Goal: Task Accomplishment & Management: Complete application form

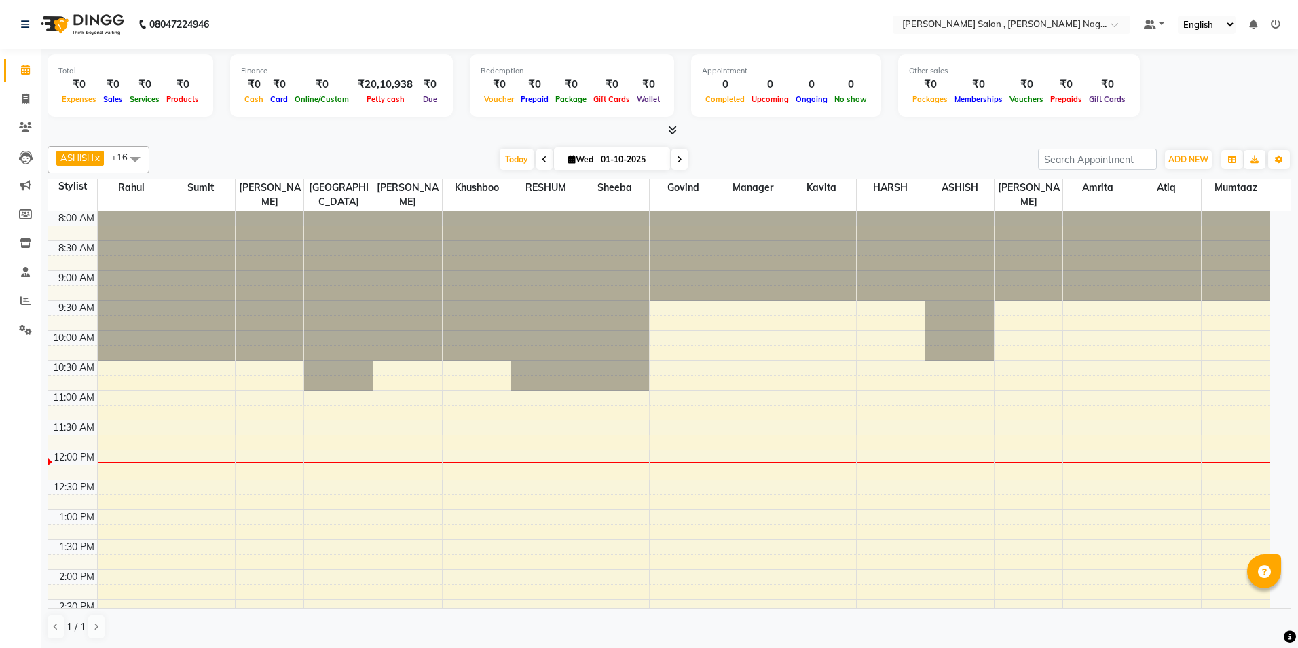
select select "en"
click at [18, 96] on span at bounding box center [26, 100] width 24 height 16
select select "service"
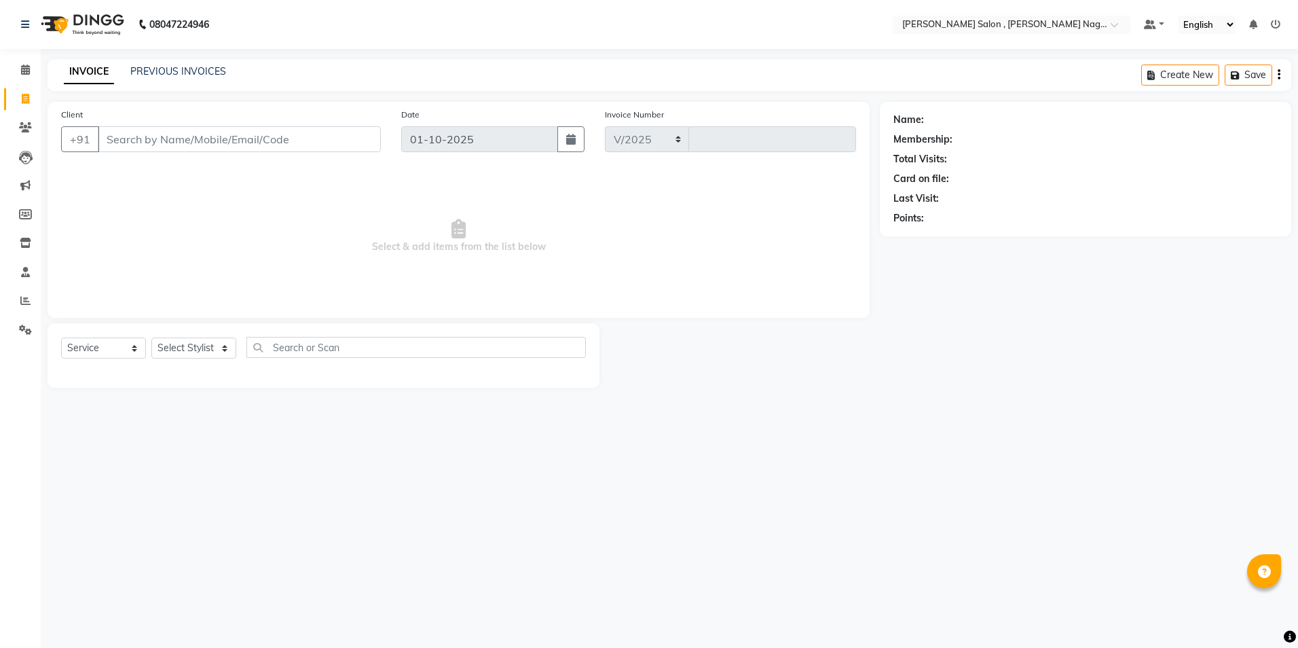
select select "4120"
type input "3107"
type input "8299214047"
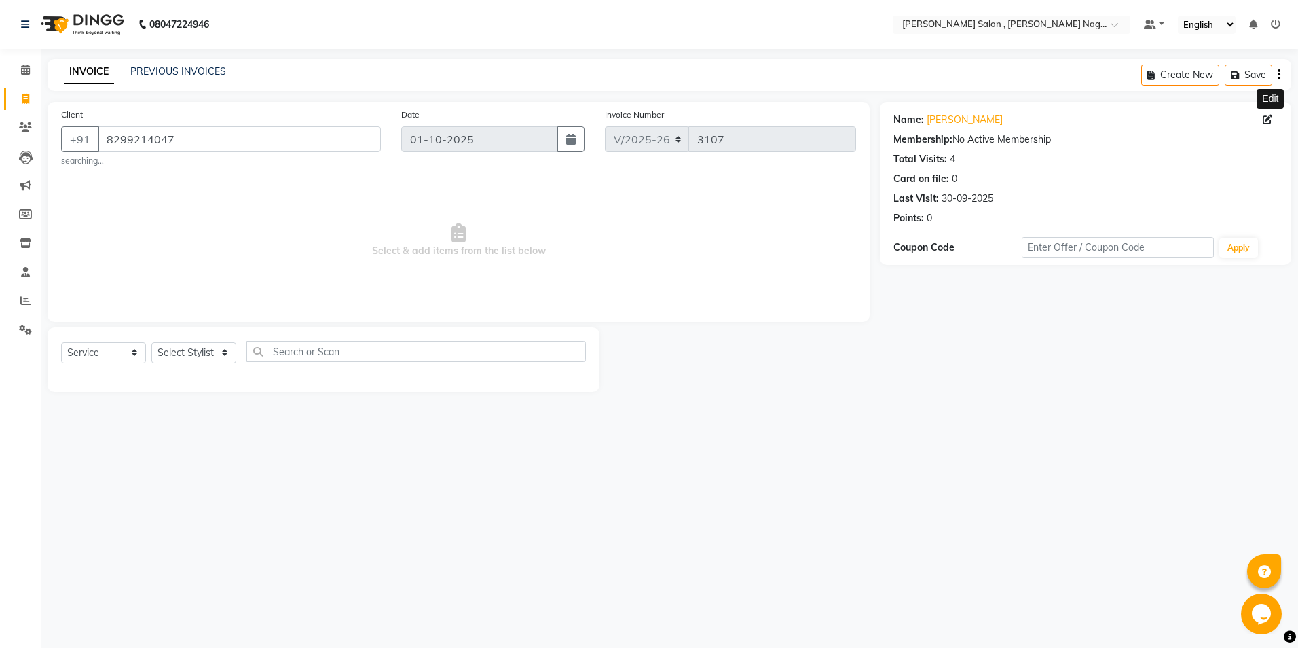
click at [1263, 113] on span at bounding box center [1270, 120] width 15 height 14
click at [568, 147] on button "button" at bounding box center [570, 139] width 27 height 26
select select "10"
select select "2025"
click at [753, 250] on span "Select & add items from the list below" at bounding box center [458, 240] width 795 height 136
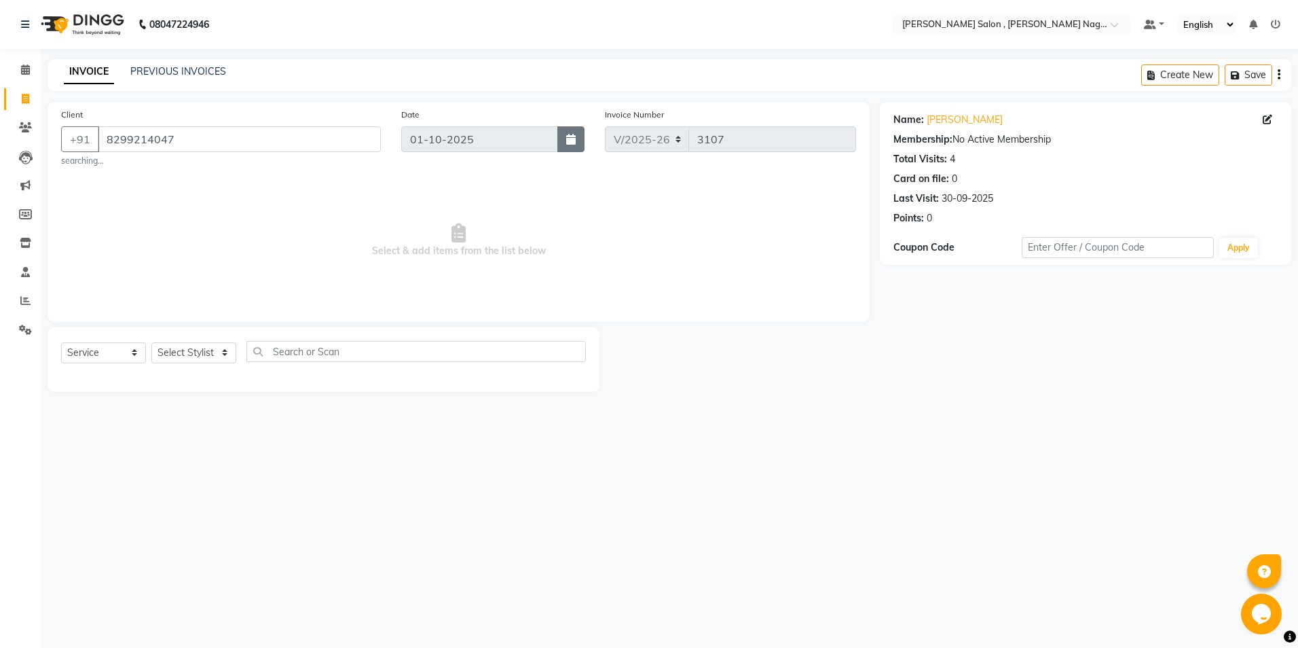
click at [572, 126] on button "button" at bounding box center [570, 139] width 27 height 26
select select "10"
select select "2025"
click at [741, 245] on span "Select & add items from the list below" at bounding box center [458, 240] width 795 height 136
click at [25, 96] on icon at bounding box center [25, 99] width 7 height 10
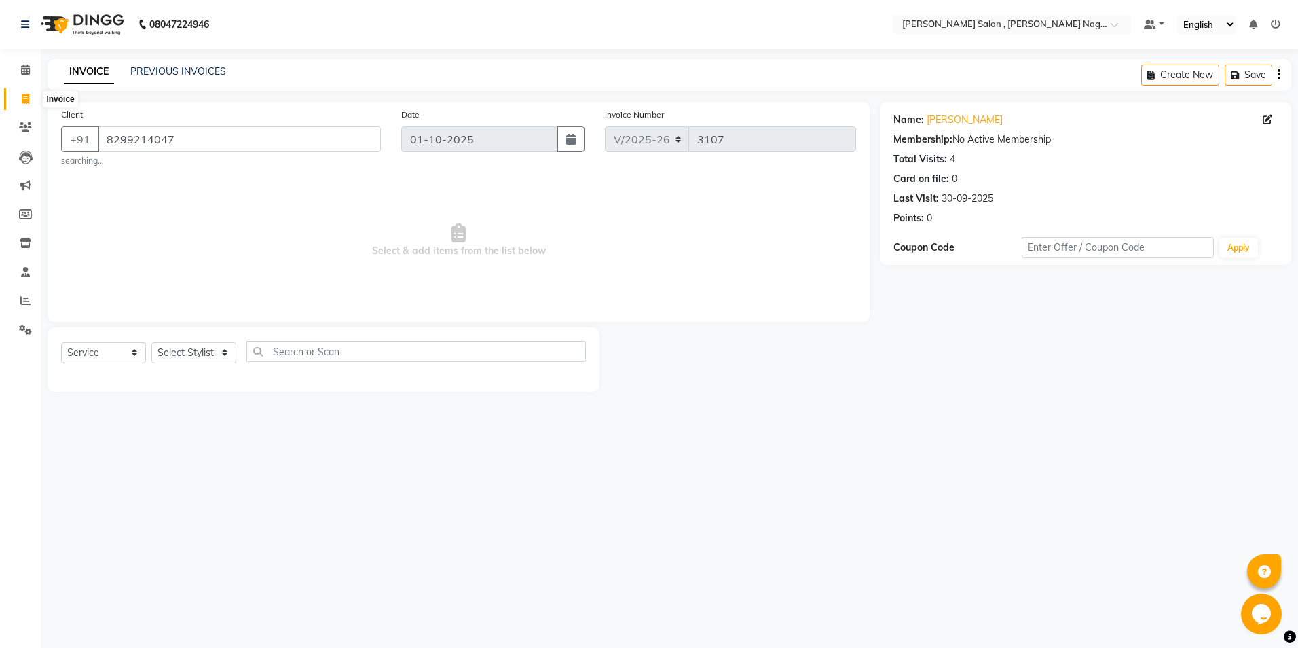
select select "service"
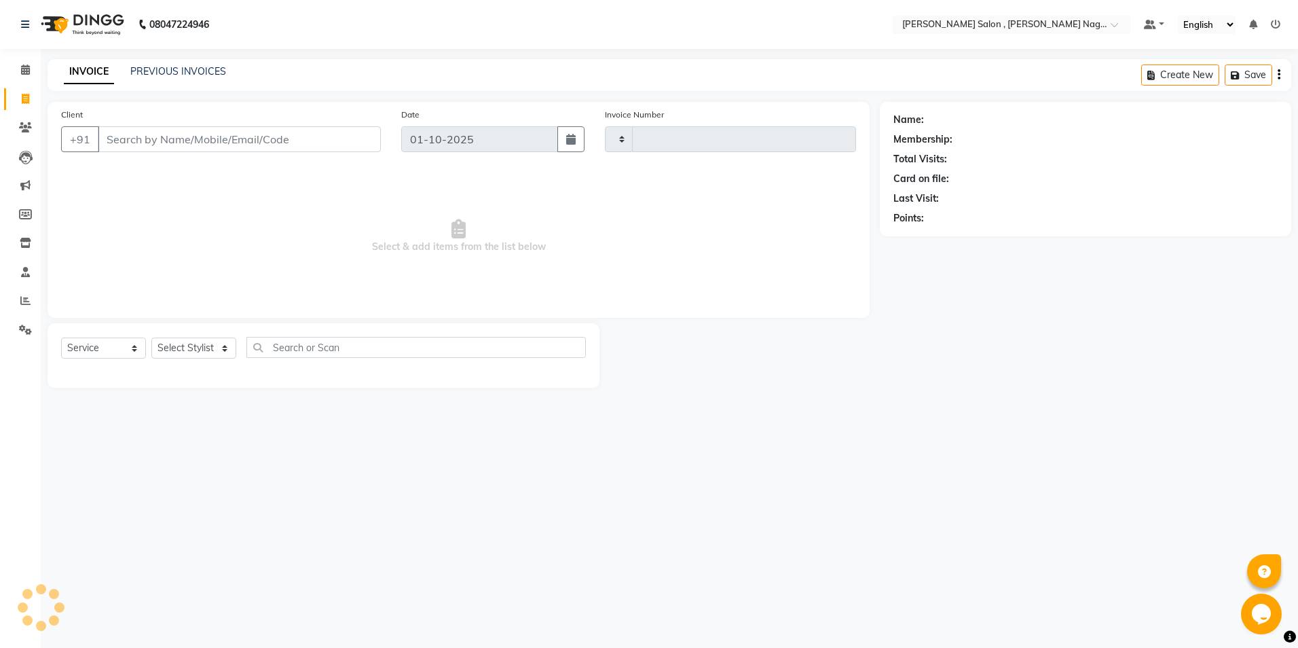
type input "3107"
select select "4120"
click at [152, 75] on link "PREVIOUS INVOICES" at bounding box center [178, 71] width 96 height 12
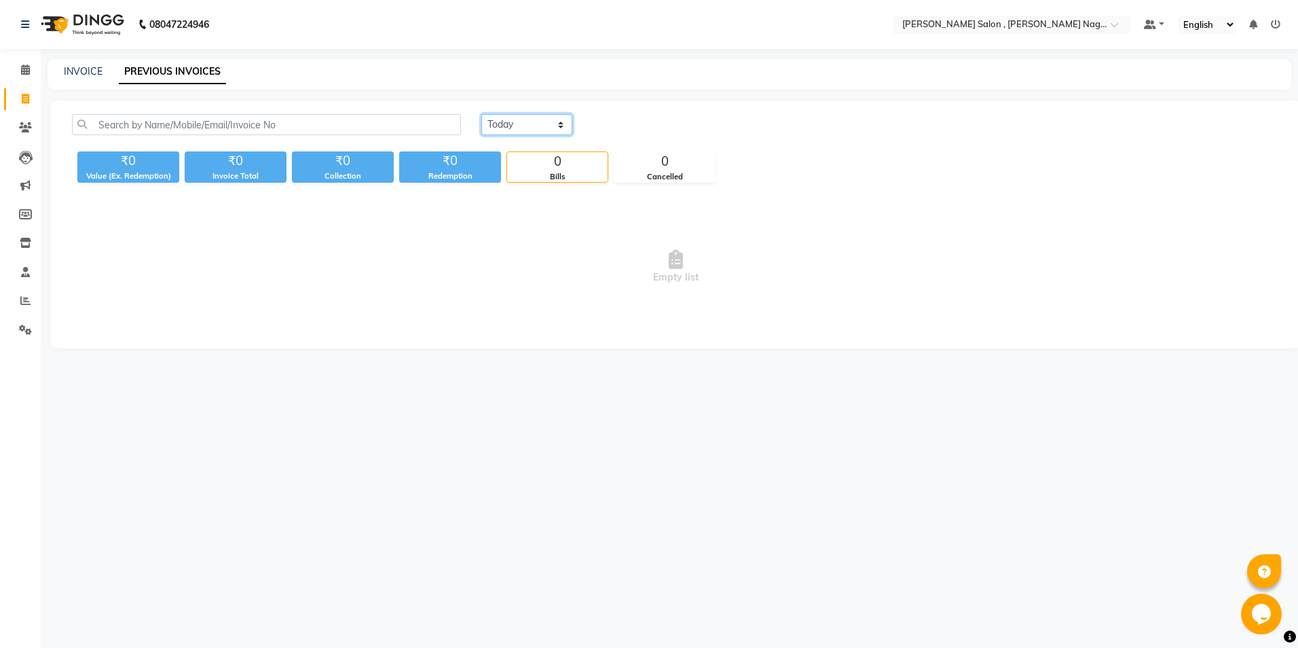
click at [538, 132] on select "[DATE] [DATE] Custom Range" at bounding box center [526, 124] width 91 height 21
select select "range"
click at [481, 114] on select "[DATE] [DATE] Custom Range" at bounding box center [526, 124] width 91 height 21
click at [657, 134] on div "01-10-2025 - 01-10-2025" at bounding box center [689, 125] width 200 height 22
click at [675, 127] on input "01-10-2025" at bounding box center [637, 124] width 95 height 19
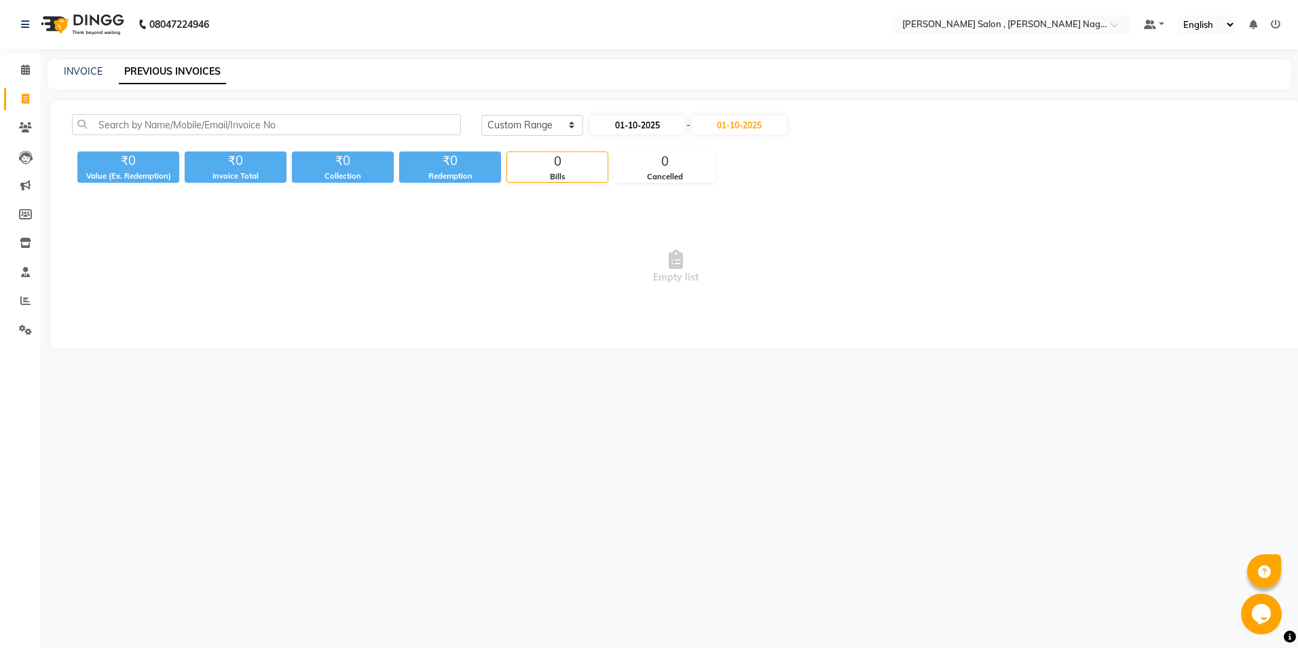
select select "10"
select select "2025"
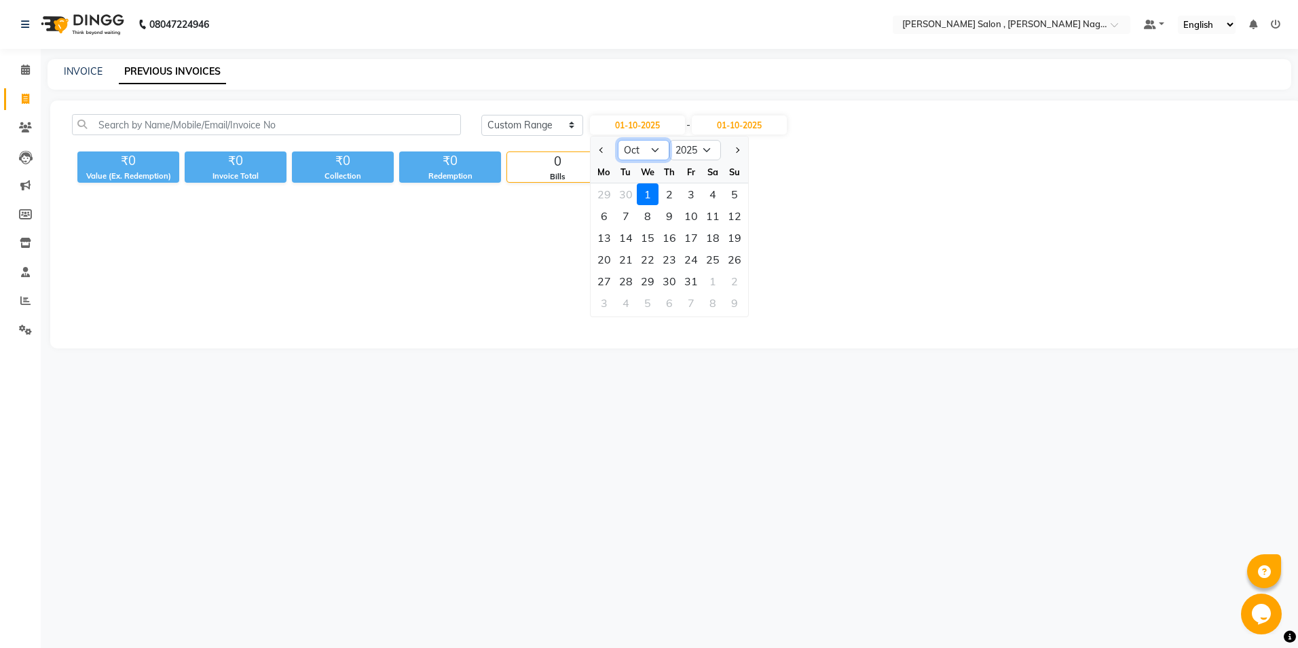
click at [630, 153] on select "Jan Feb Mar Apr May Jun [DATE] Aug Sep Oct Nov Dec" at bounding box center [644, 150] width 52 height 20
select select "8"
click at [618, 140] on select "Jan Feb Mar Apr May Jun [DATE] Aug Sep Oct Nov Dec" at bounding box center [644, 150] width 52 height 20
click at [724, 220] on div "10" at bounding box center [735, 216] width 22 height 22
type input "[DATE]"
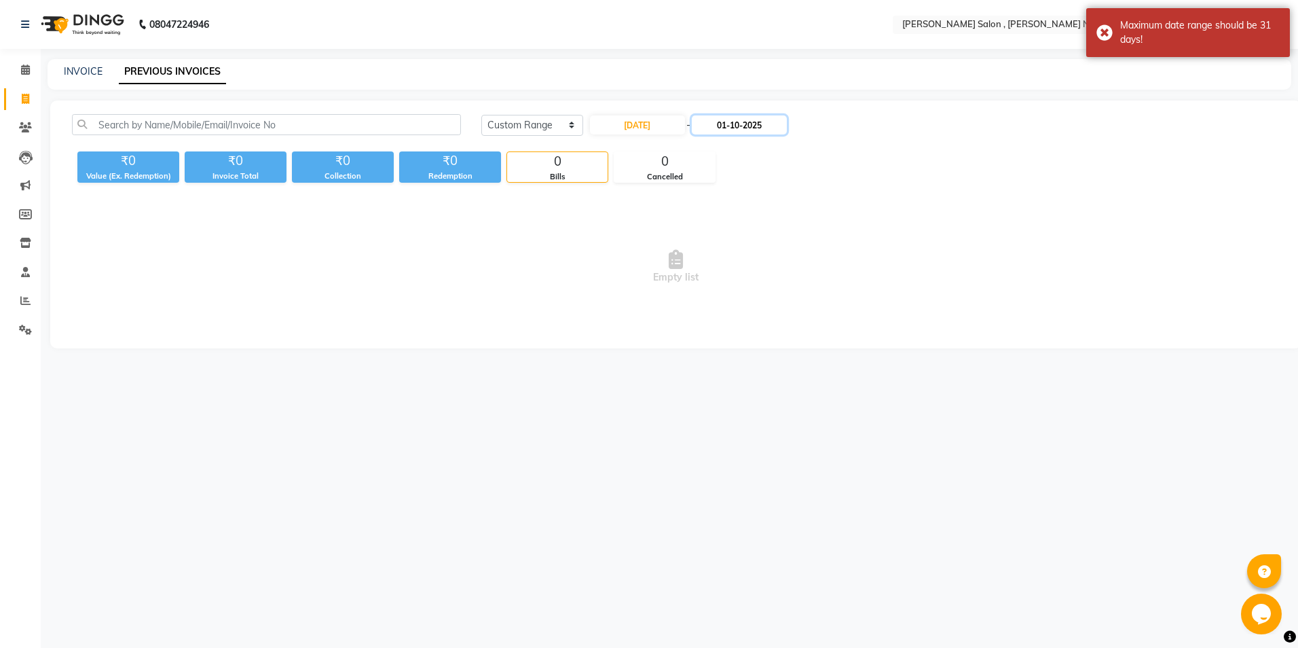
click at [756, 128] on input "01-10-2025" at bounding box center [739, 124] width 95 height 19
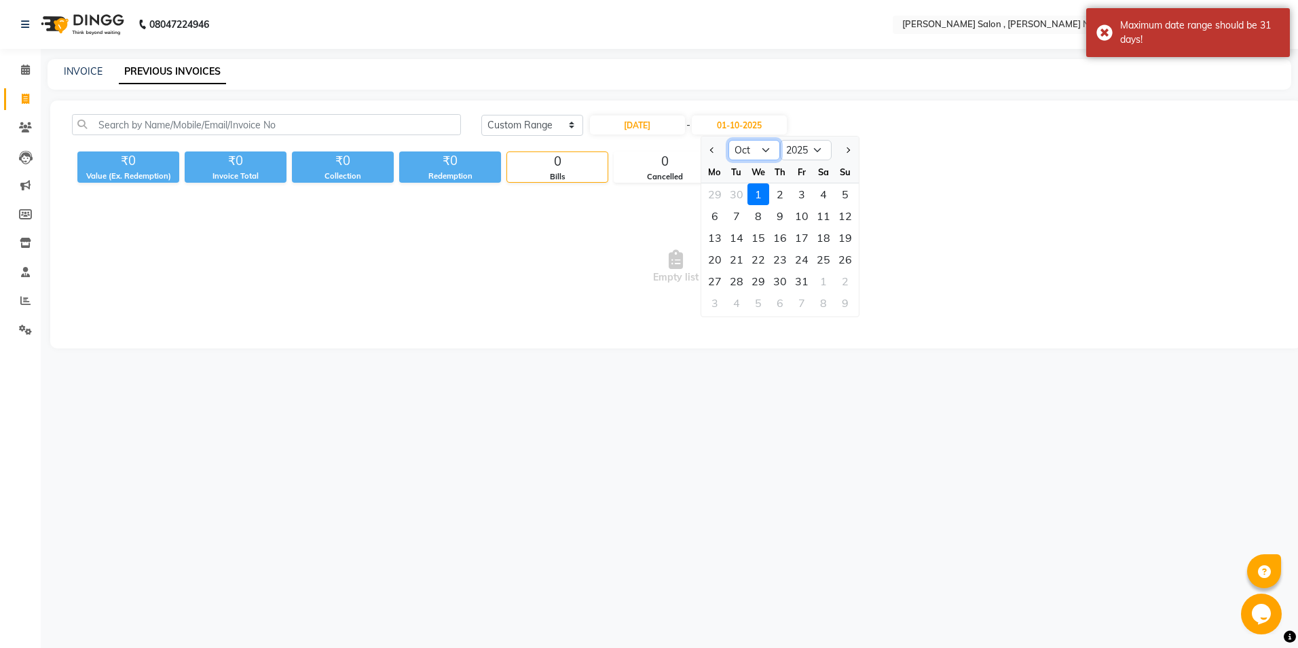
click at [747, 151] on select "Aug Sep Oct Nov Dec" at bounding box center [754, 150] width 52 height 20
select select "8"
click at [728, 140] on select "Aug Sep Oct Nov Dec" at bounding box center [754, 150] width 52 height 20
click at [846, 218] on div "10" at bounding box center [845, 216] width 22 height 22
type input "[DATE]"
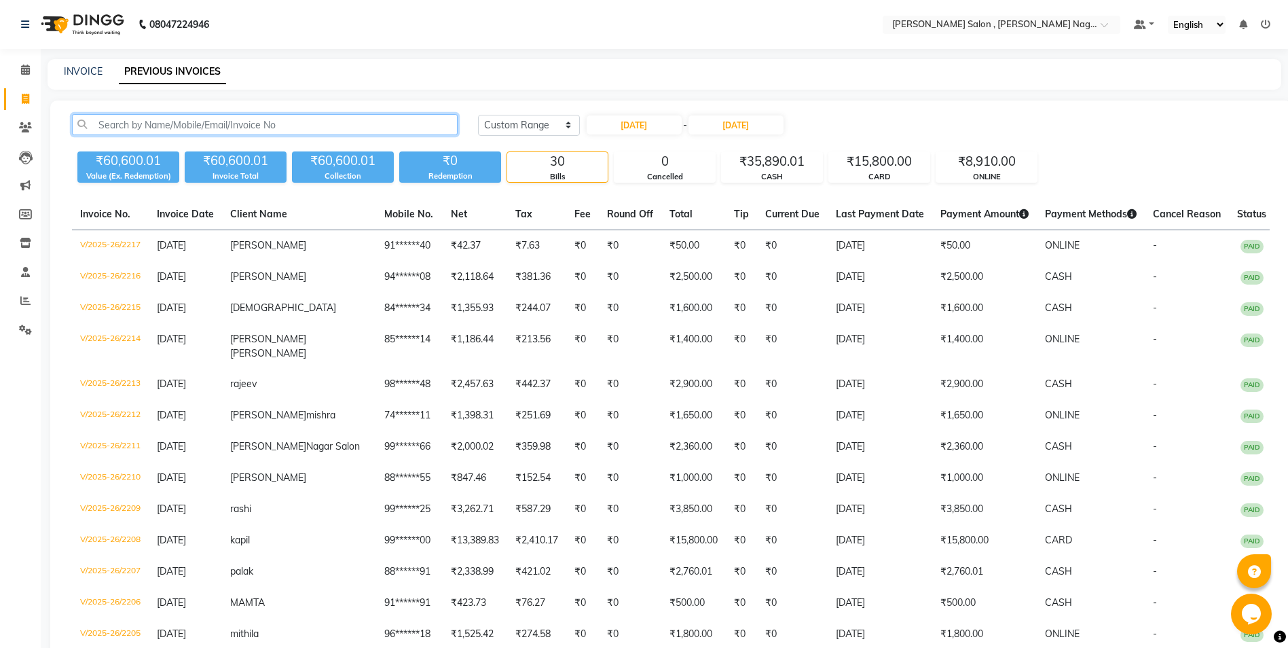
click at [424, 122] on input "text" at bounding box center [265, 124] width 386 height 21
paste input "8299214047"
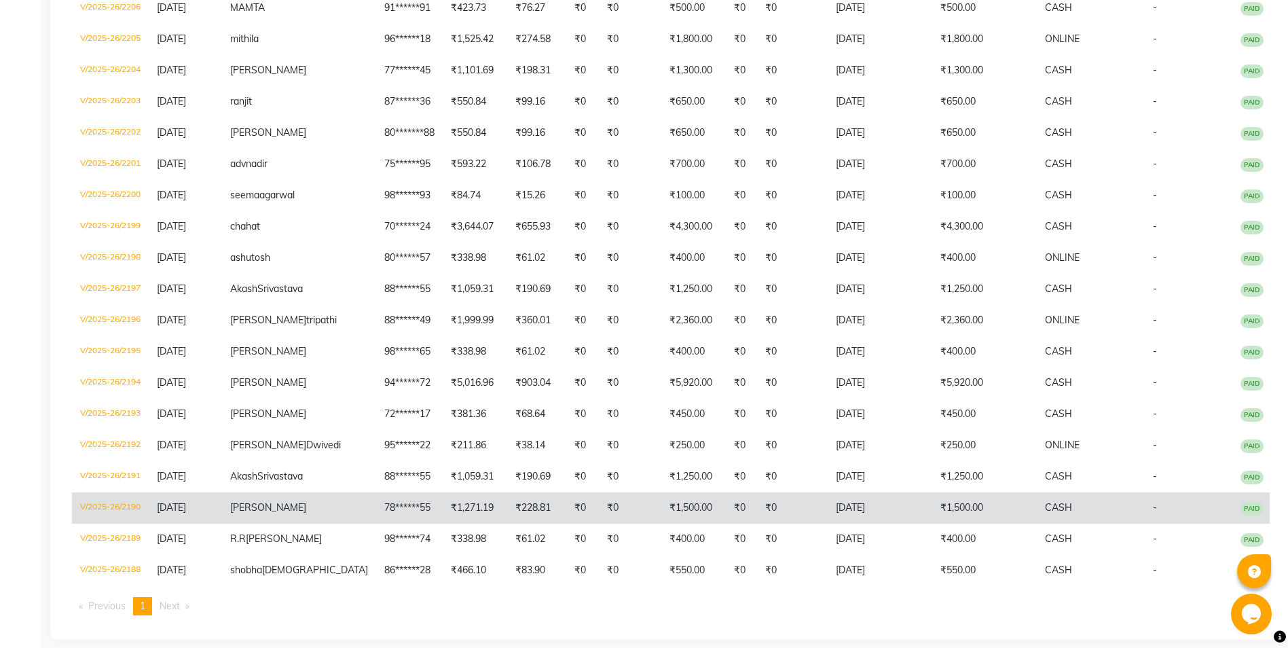
scroll to position [594, 0]
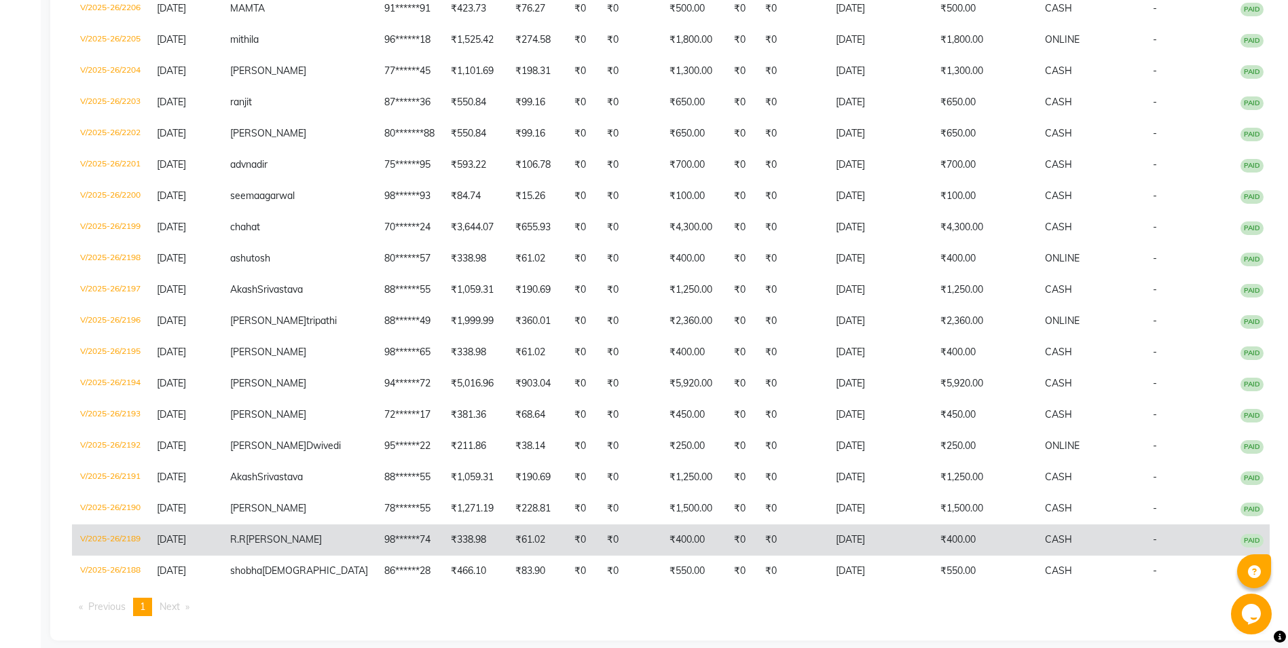
type input "8299214047"
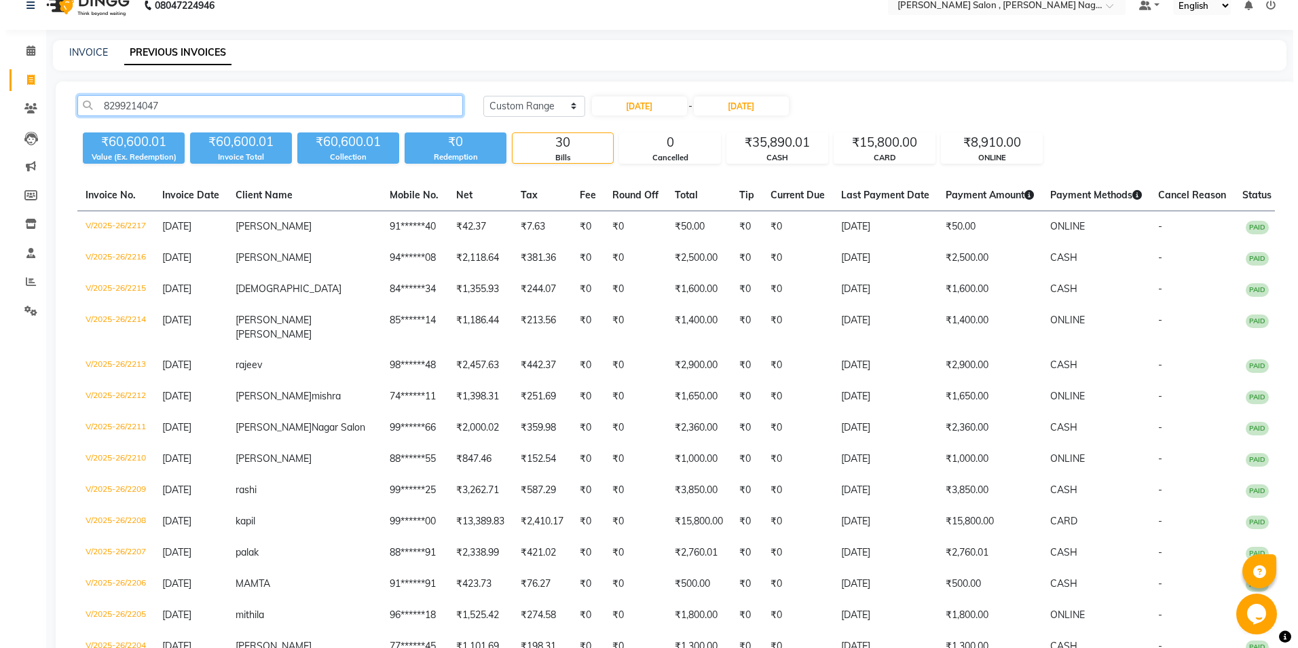
scroll to position [0, 0]
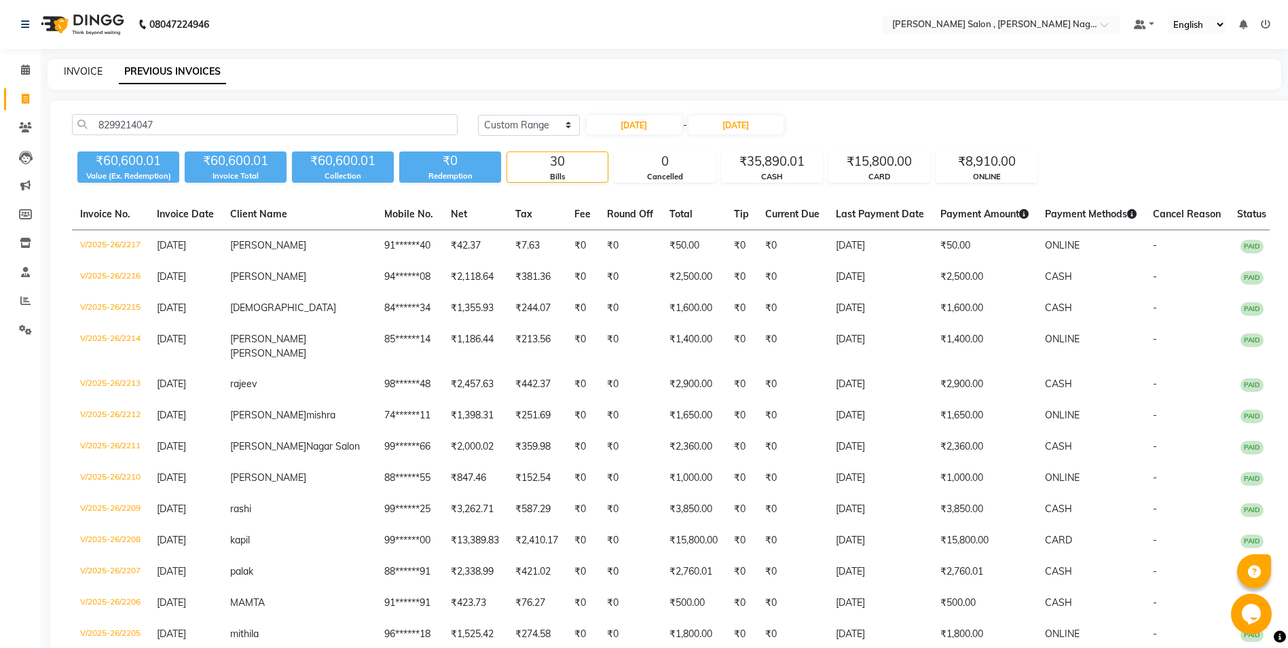
click at [87, 71] on link "INVOICE" at bounding box center [83, 71] width 39 height 12
select select "service"
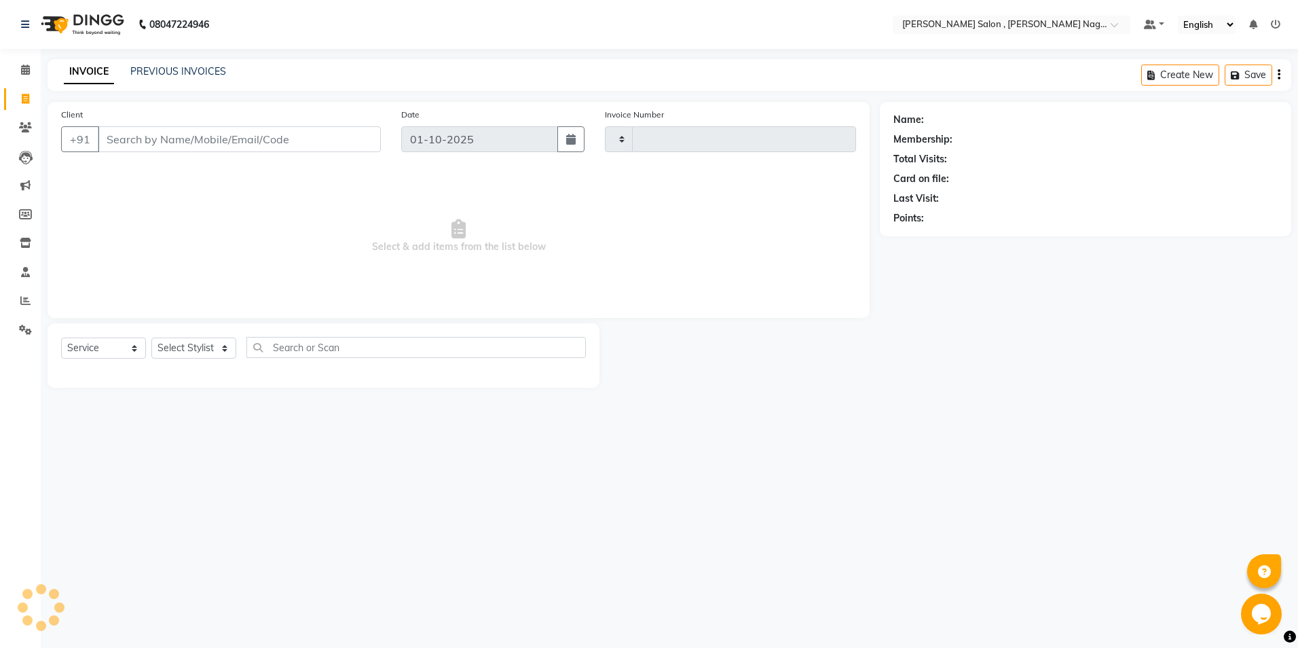
type input "3107"
select select "4120"
paste input "8299214047"
type input "8299214047"
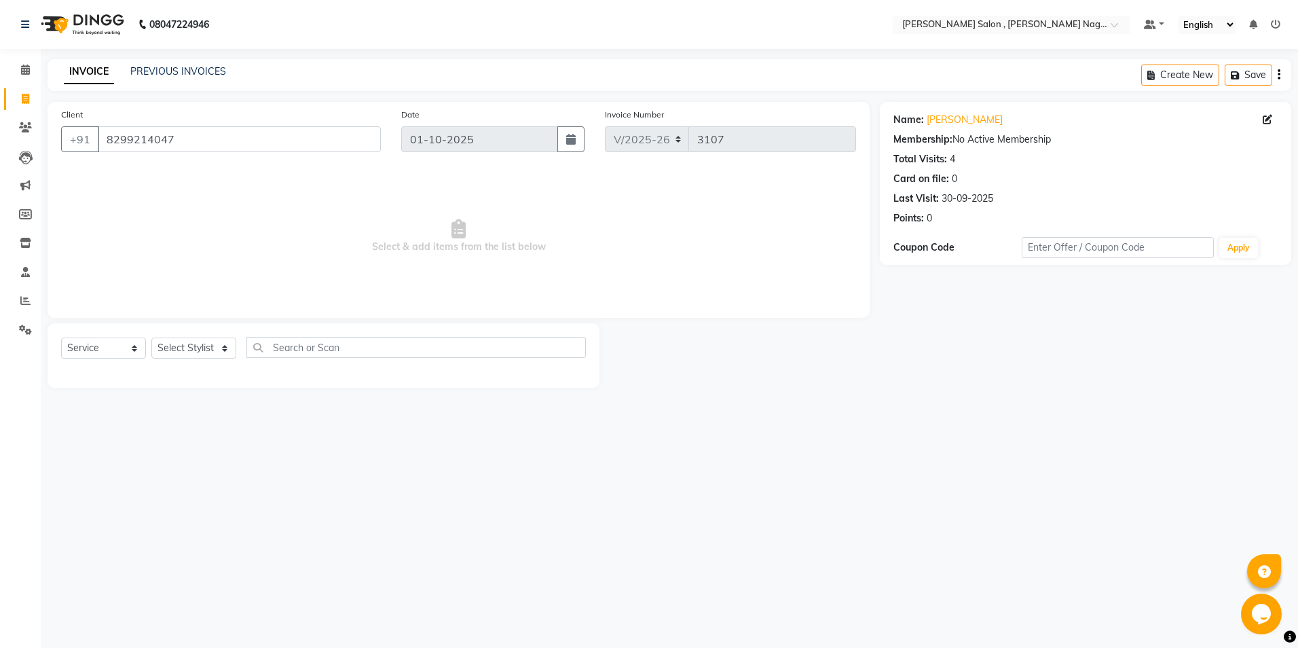
click at [957, 164] on div "Total Visits: 4" at bounding box center [1085, 159] width 384 height 14
click at [1272, 122] on span at bounding box center [1270, 120] width 15 height 14
click at [1269, 123] on icon at bounding box center [1268, 120] width 10 height 10
select select "female"
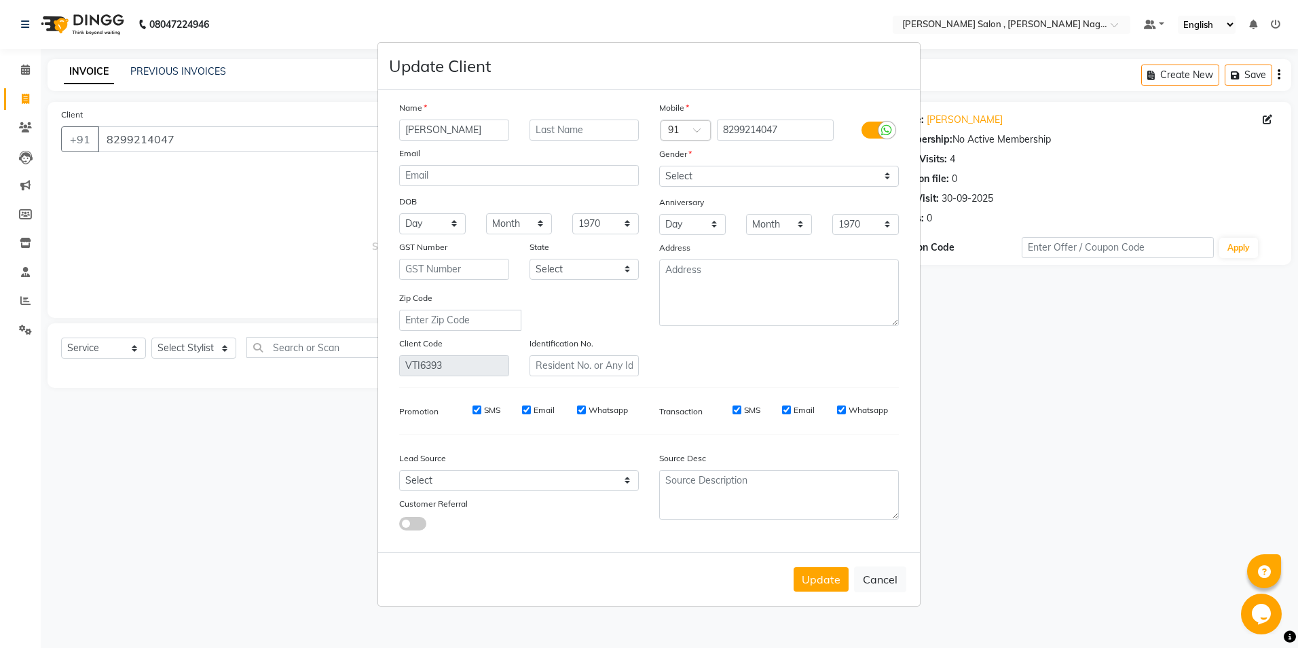
click at [885, 556] on div "Update Cancel" at bounding box center [649, 579] width 542 height 54
click at [881, 578] on button "Cancel" at bounding box center [880, 579] width 52 height 26
select select
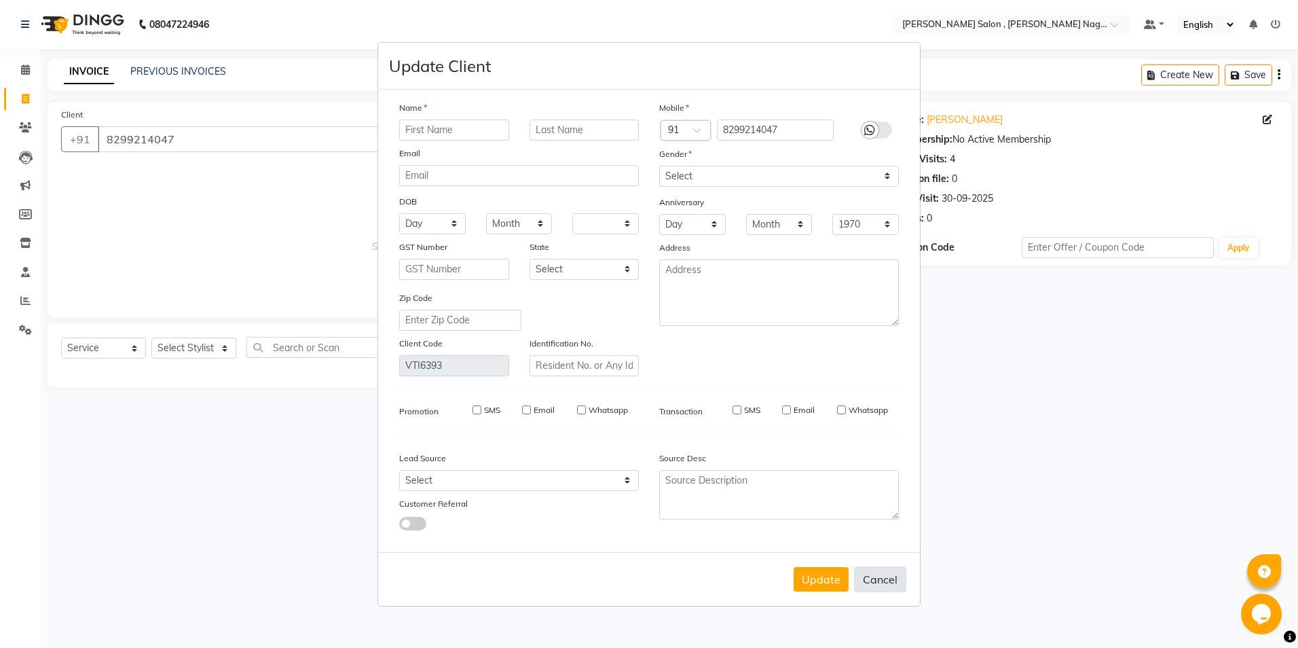
select select
checkbox input "false"
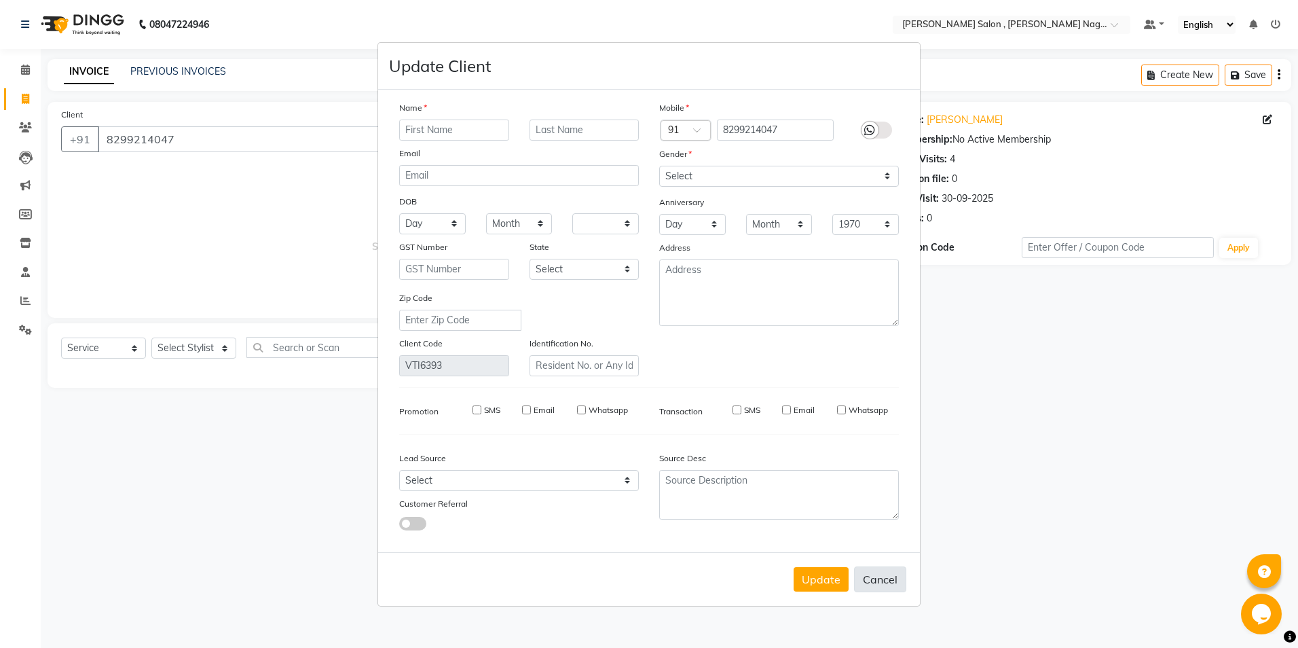
checkbox input "false"
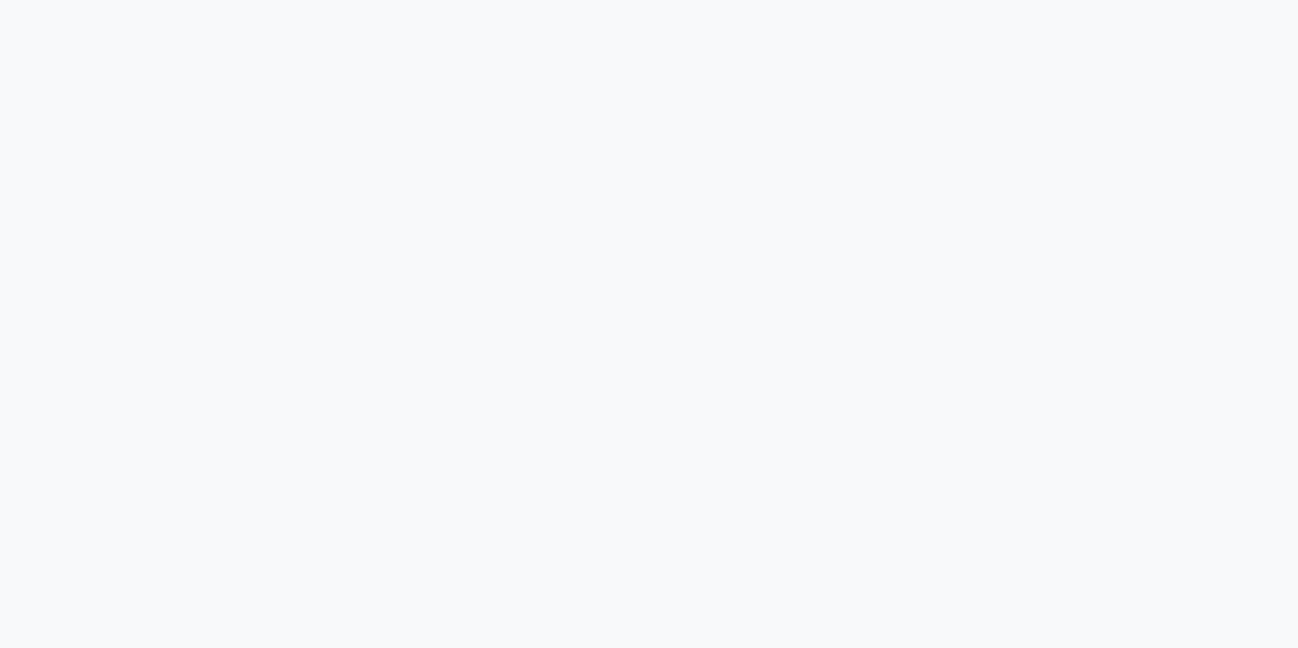
select select "service"
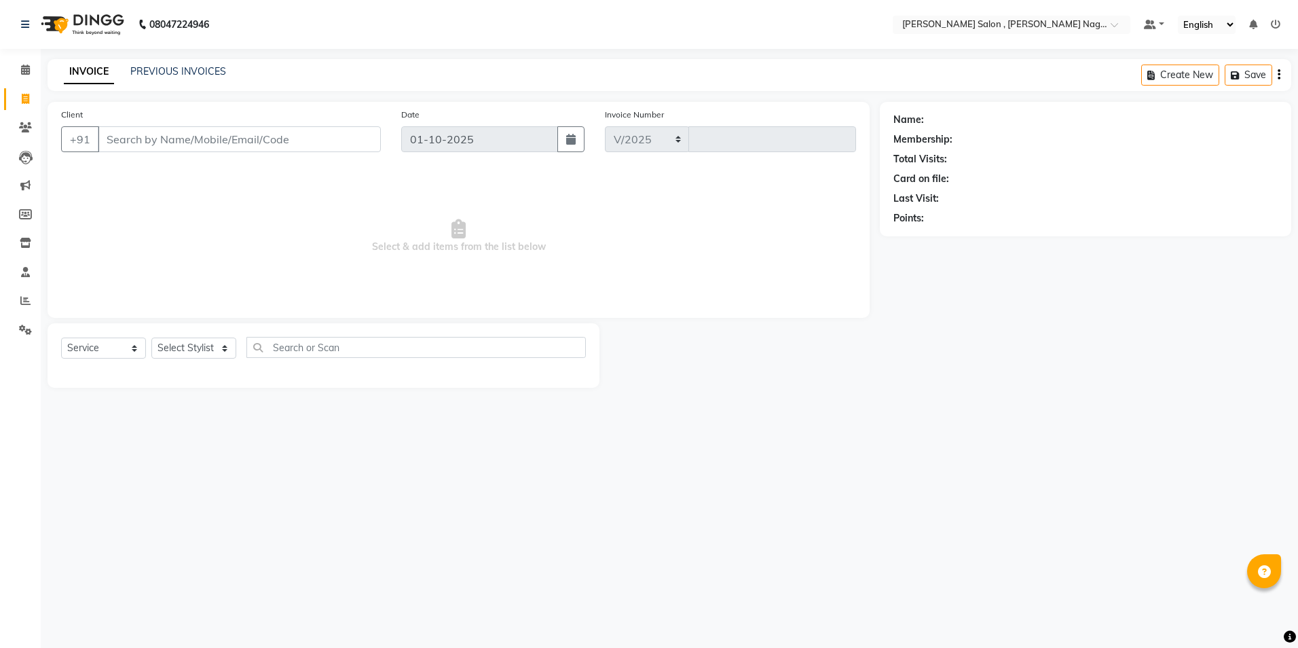
select select "en"
select select "4120"
type input "3107"
click at [205, 69] on link "PREVIOUS INVOICES" at bounding box center [178, 71] width 96 height 12
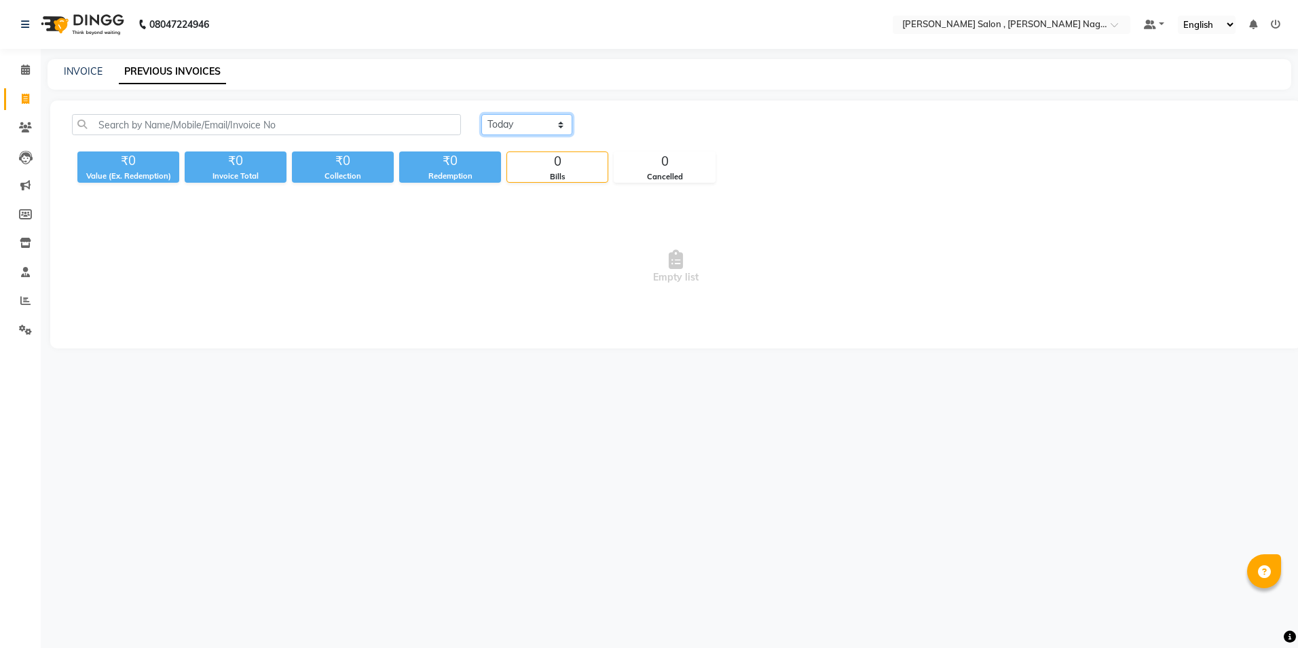
click at [498, 126] on select "[DATE] [DATE] Custom Range" at bounding box center [526, 124] width 91 height 21
select select "range"
click at [481, 114] on select "[DATE] [DATE] Custom Range" at bounding box center [526, 124] width 91 height 21
click at [632, 124] on input "01-10-2025" at bounding box center [637, 124] width 95 height 19
select select "10"
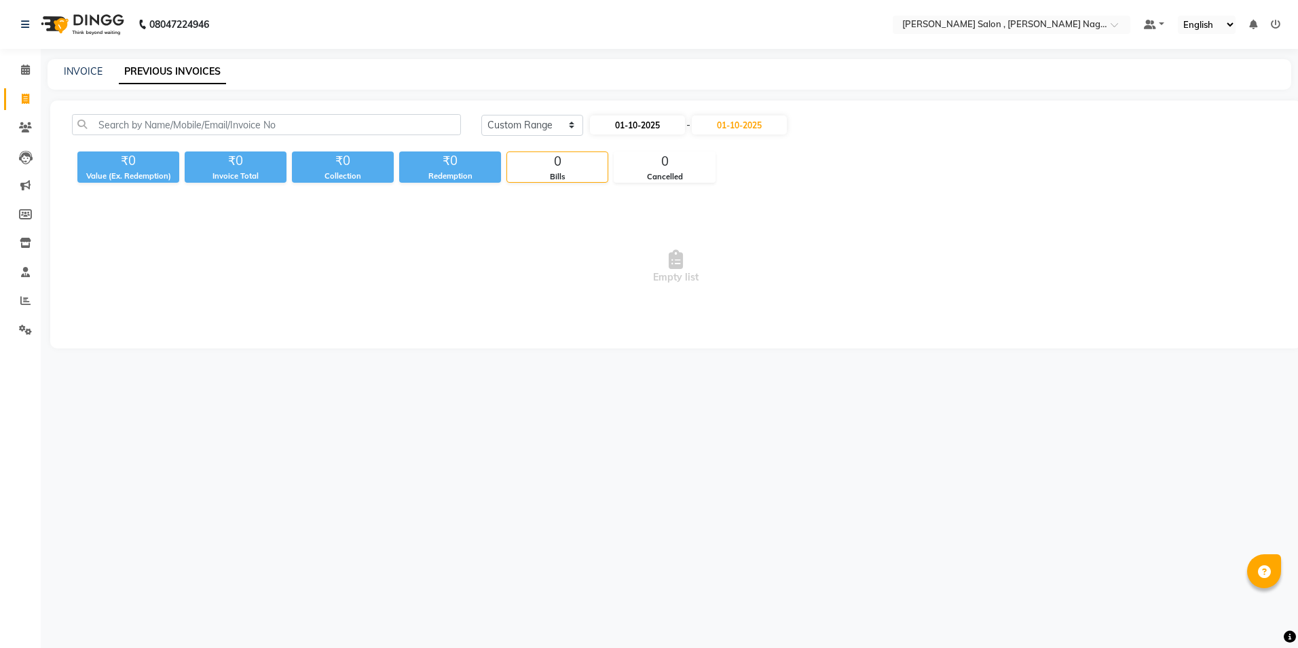
select select "2025"
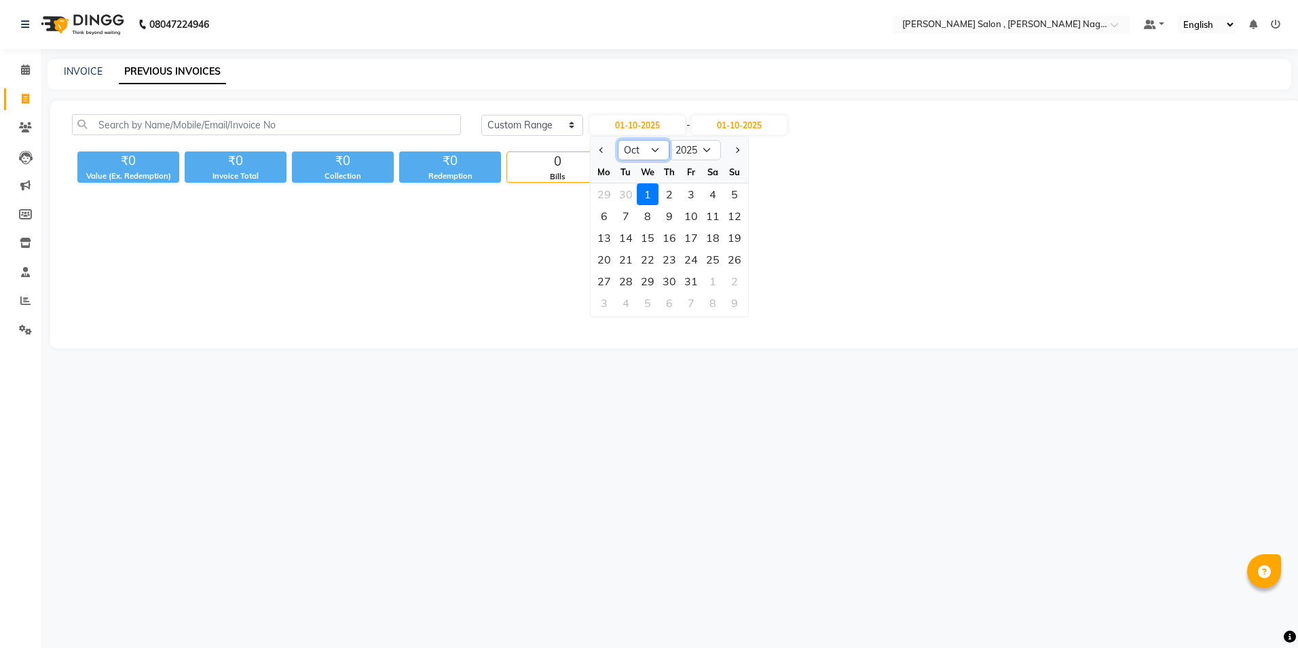
click at [643, 158] on select "Jan Feb Mar Apr May Jun [DATE] Aug Sep Oct Nov Dec" at bounding box center [644, 150] width 52 height 20
select select "8"
click at [618, 140] on select "Jan Feb Mar Apr May Jun [DATE] Aug Sep Oct Nov Dec" at bounding box center [644, 150] width 52 height 20
click at [698, 149] on select "2015 2016 2017 2018 2019 2020 2021 2022 2023 2024 2025 2026 2027 2028 2029 2030…" at bounding box center [695, 150] width 52 height 20
click at [741, 128] on input "01-10-2025" at bounding box center [739, 124] width 95 height 19
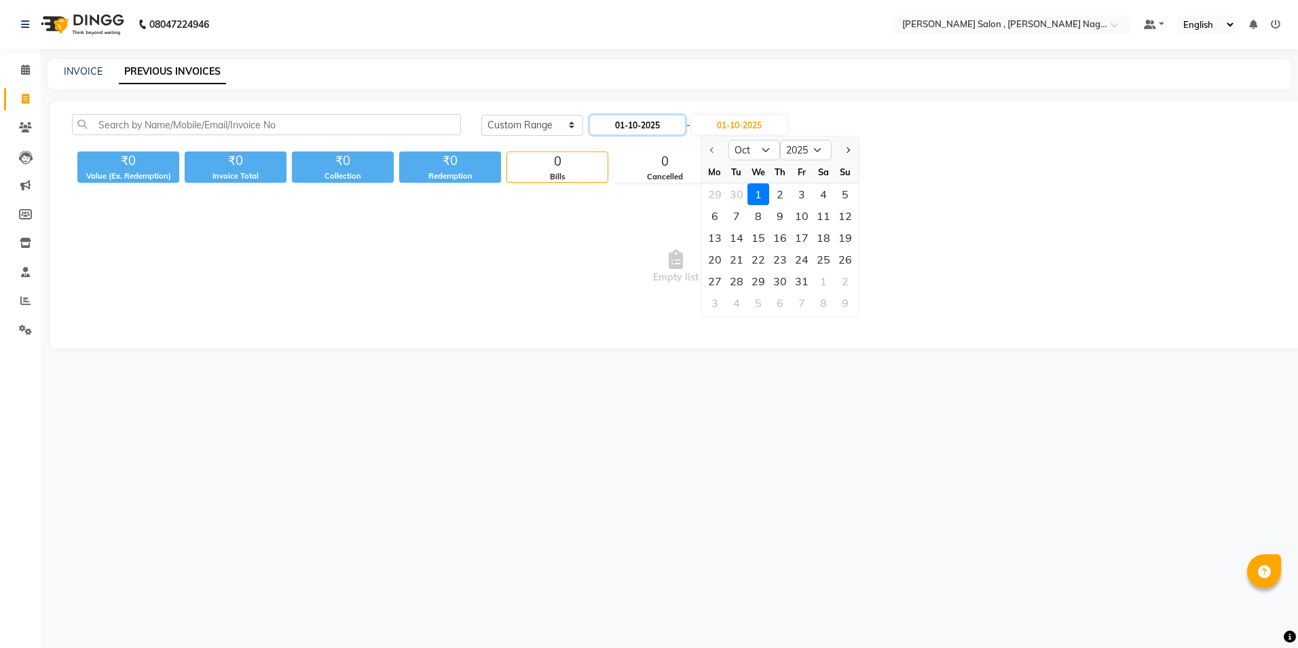
click at [627, 127] on input "01-10-2025" at bounding box center [637, 124] width 95 height 19
select select "10"
select select "2025"
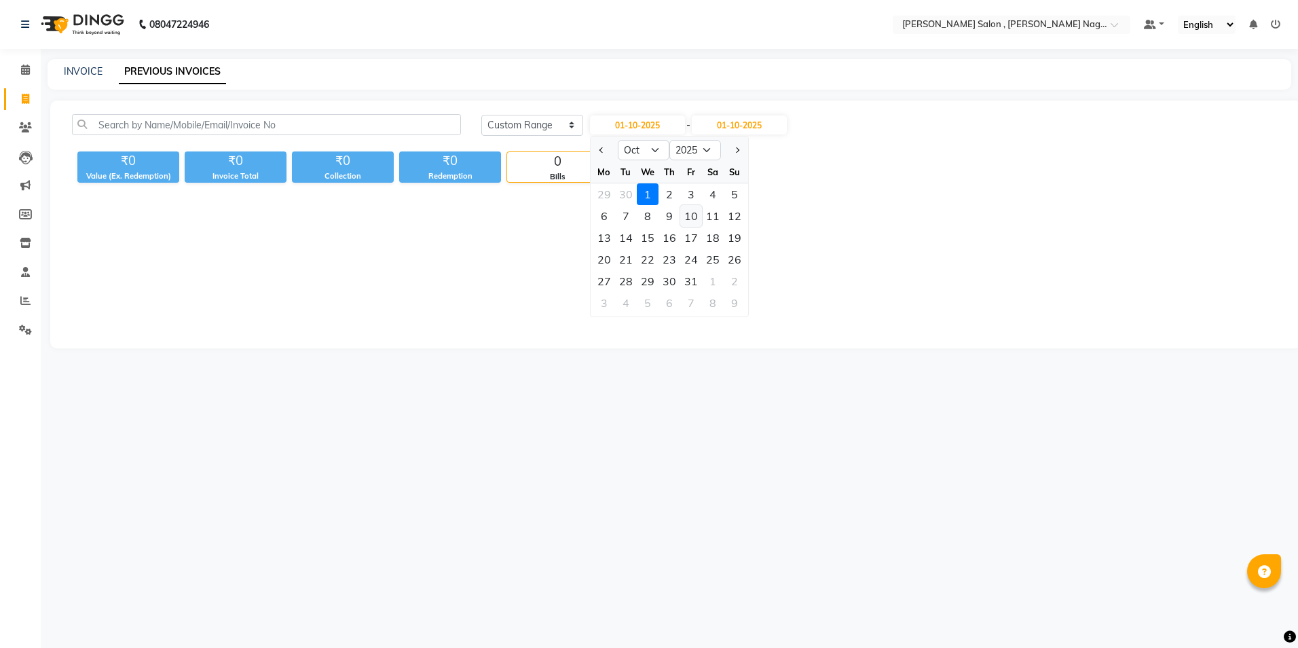
click at [685, 217] on div "10" at bounding box center [691, 216] width 22 height 22
type input "[DATE]"
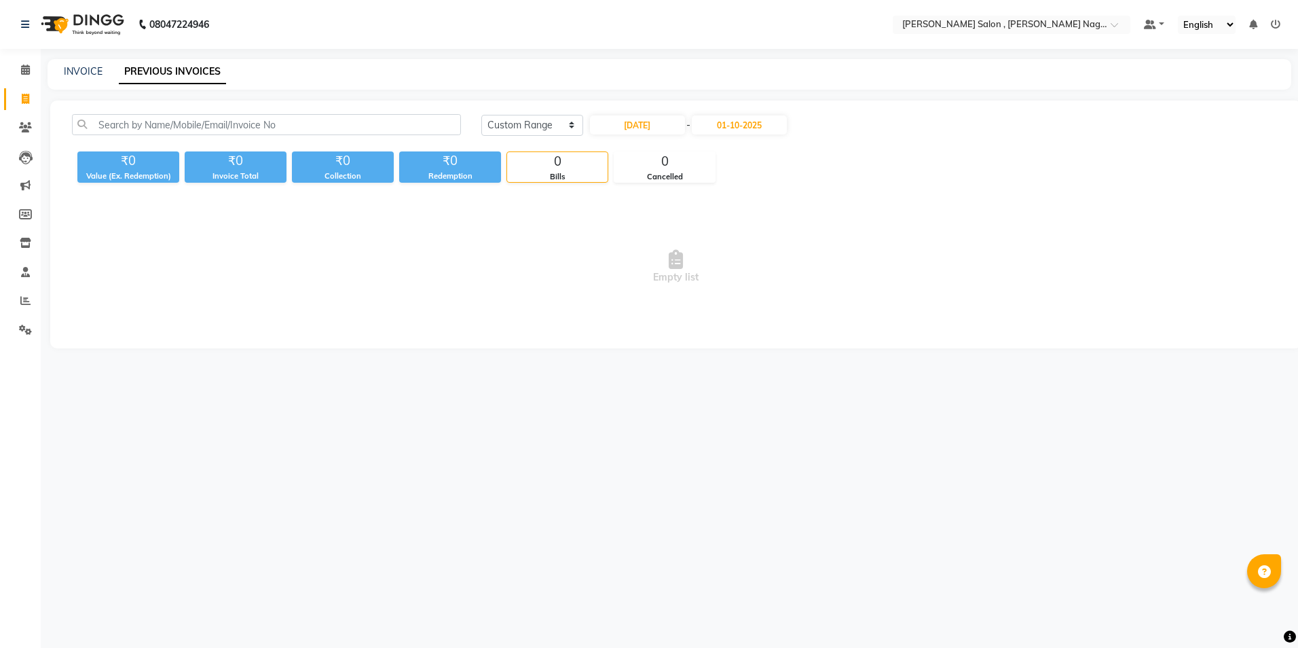
click at [685, 217] on span "Empty list" at bounding box center [676, 267] width 1208 height 136
click at [616, 117] on input "[DATE]" at bounding box center [637, 124] width 95 height 19
select select "10"
select select "2025"
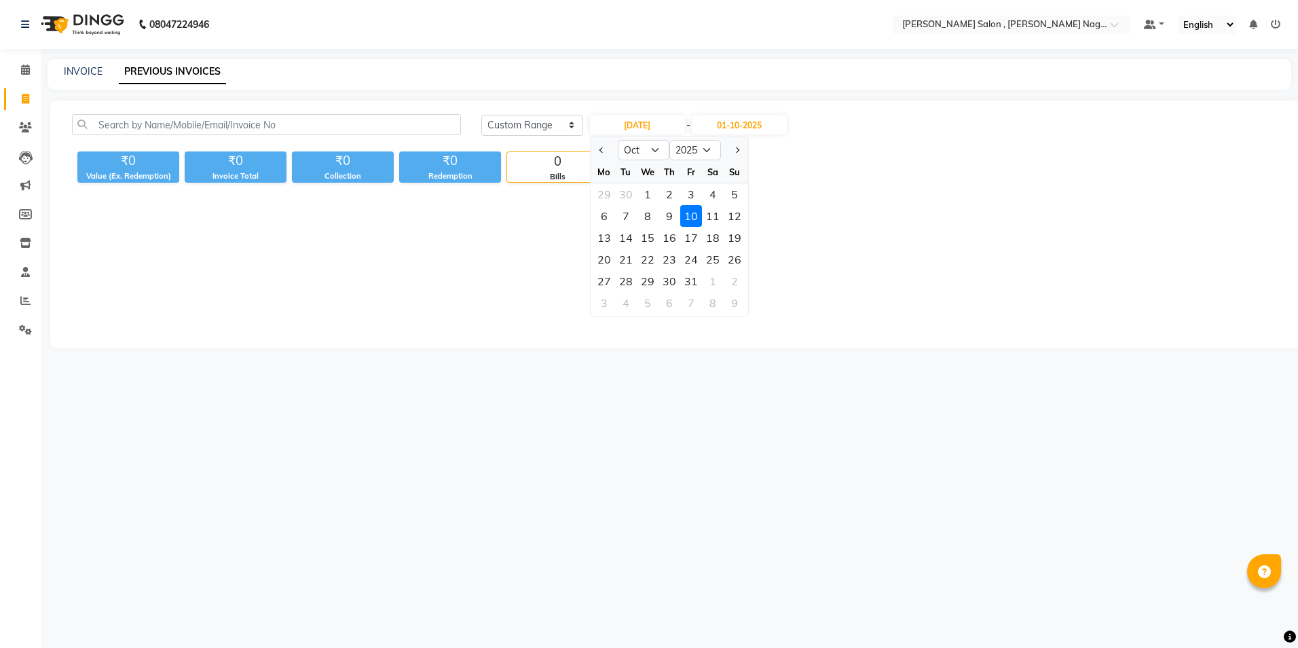
click at [652, 164] on div "We" at bounding box center [648, 172] width 22 height 22
click at [652, 160] on select "Jan Feb Mar Apr May Jun [DATE] Aug Sep Oct Nov Dec" at bounding box center [644, 150] width 52 height 20
select select "8"
click at [618, 140] on select "Jan Feb Mar Apr May Jun [DATE] Aug Sep Oct Nov Dec" at bounding box center [644, 150] width 52 height 20
click at [775, 312] on span "Empty list" at bounding box center [676, 267] width 1208 height 136
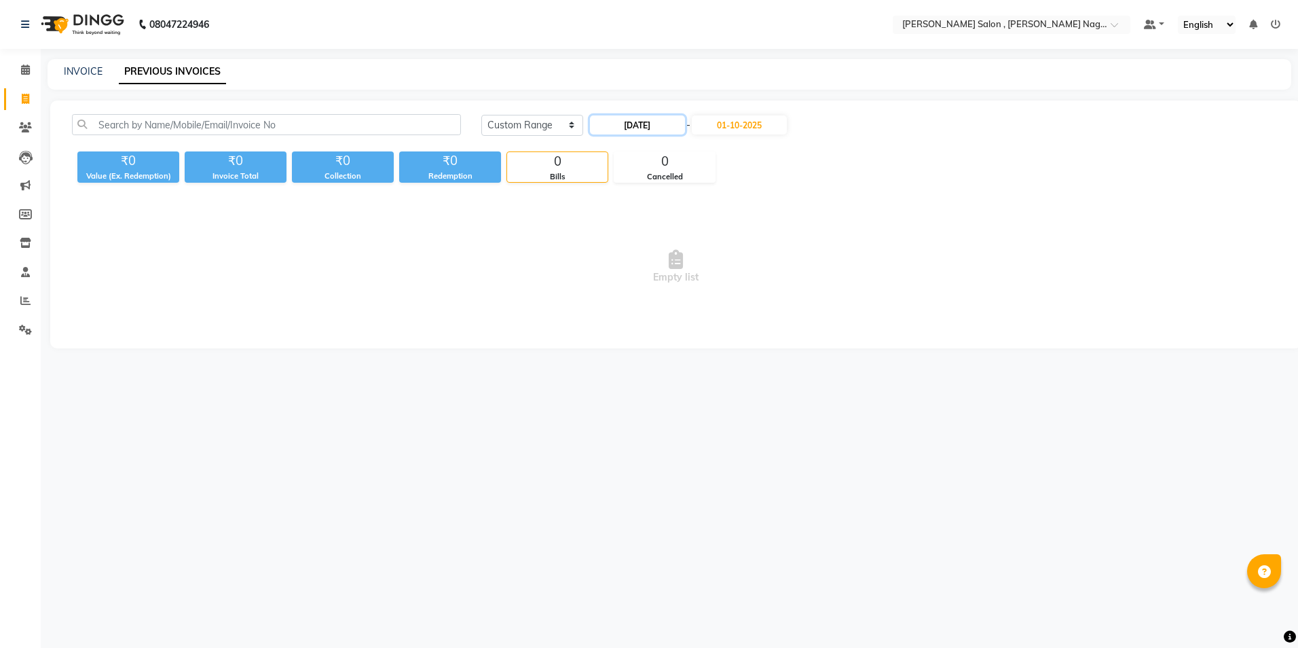
click at [649, 124] on input "[DATE]" at bounding box center [637, 124] width 95 height 19
select select "10"
select select "2025"
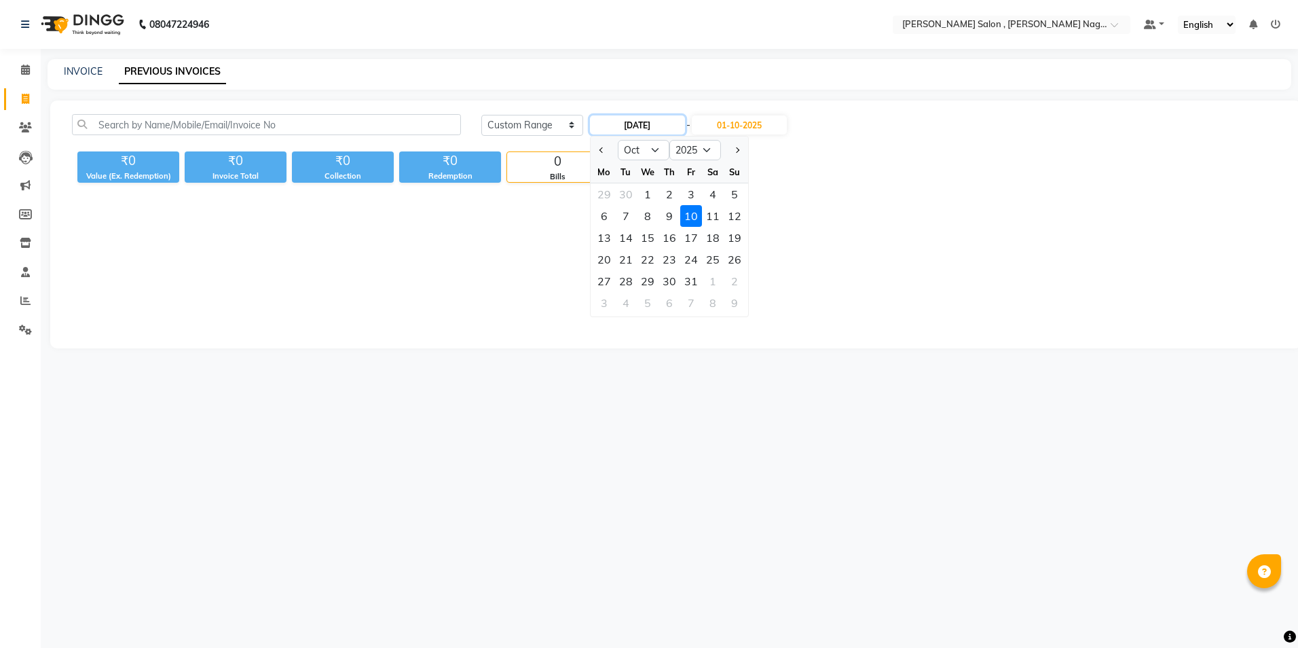
click at [649, 125] on input "[DATE]" at bounding box center [637, 124] width 95 height 19
click at [699, 153] on select "2015 2016 2017 2018 2019 2020 2021 2022 2023 2024 2025 2026 2027 2028 2029 2030…" at bounding box center [695, 150] width 52 height 20
click at [942, 227] on span "Empty list" at bounding box center [676, 267] width 1208 height 136
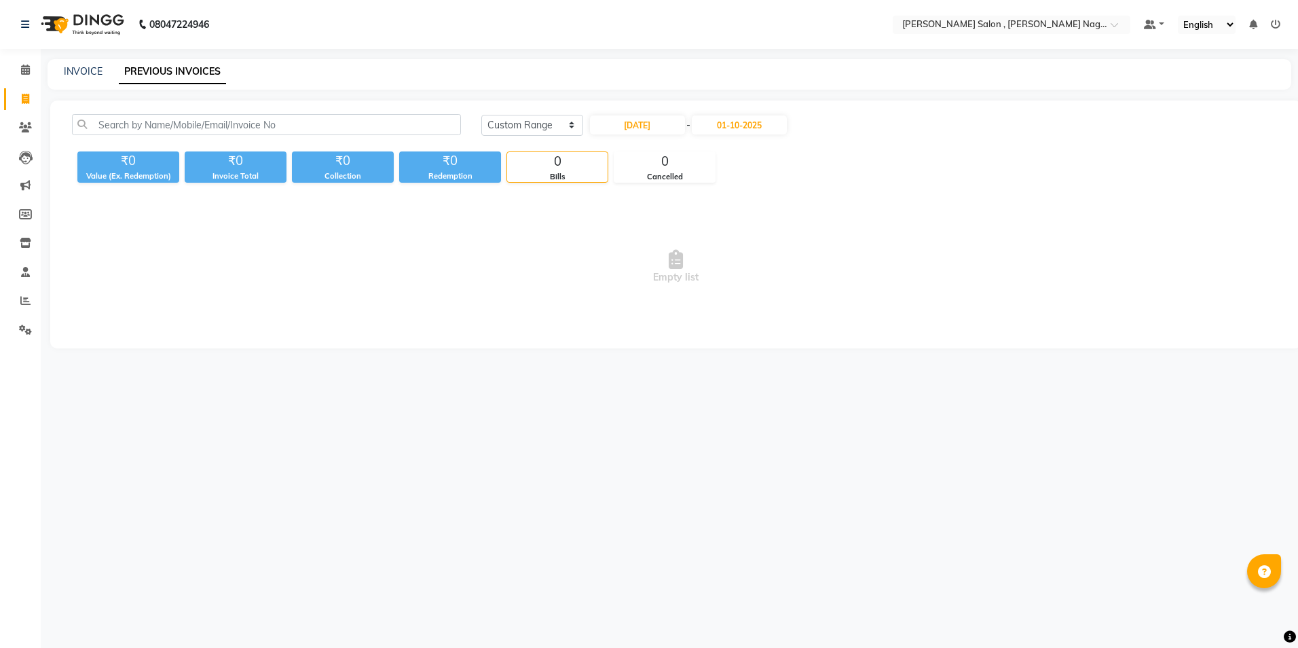
click at [73, 63] on div "INVOICE PREVIOUS INVOICES" at bounding box center [670, 74] width 1244 height 31
click at [73, 66] on link "INVOICE" at bounding box center [83, 71] width 39 height 12
select select "service"
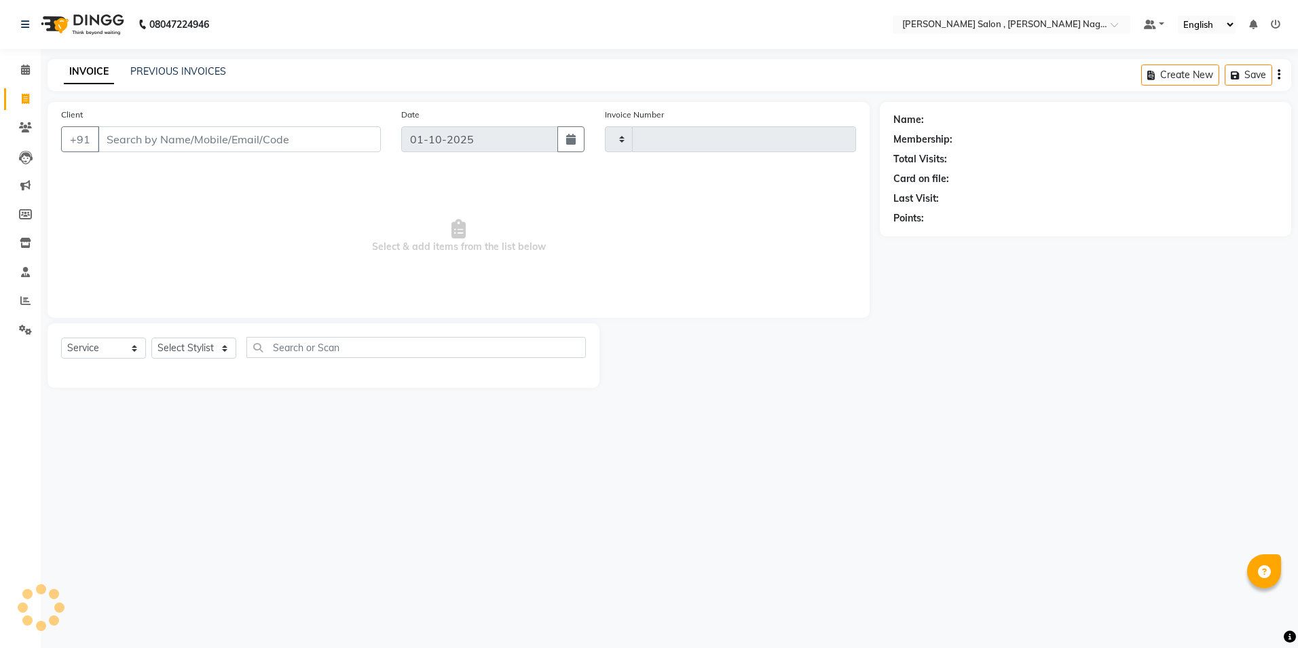
type input "3107"
select select "4120"
paste input "8299214047"
type input "8299214047"
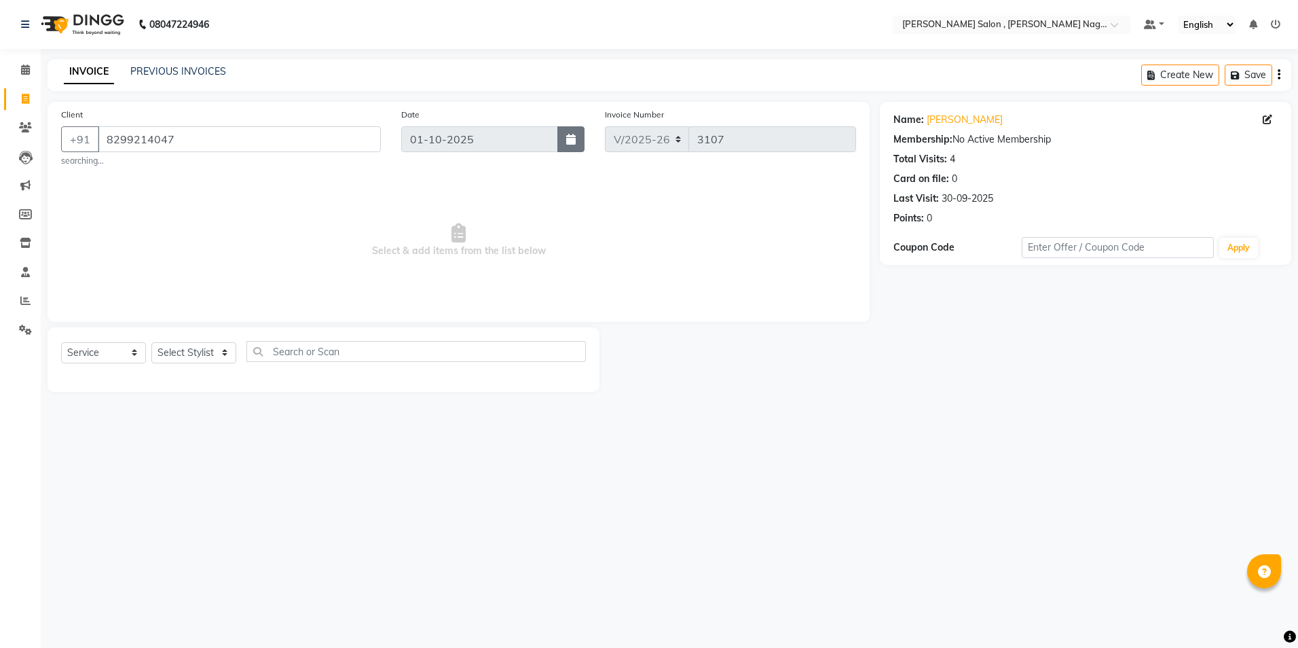
click at [576, 143] on button "button" at bounding box center [570, 139] width 27 height 26
select select "10"
select select "2025"
click at [23, 88] on link "Invoice" at bounding box center [20, 99] width 33 height 22
select select "service"
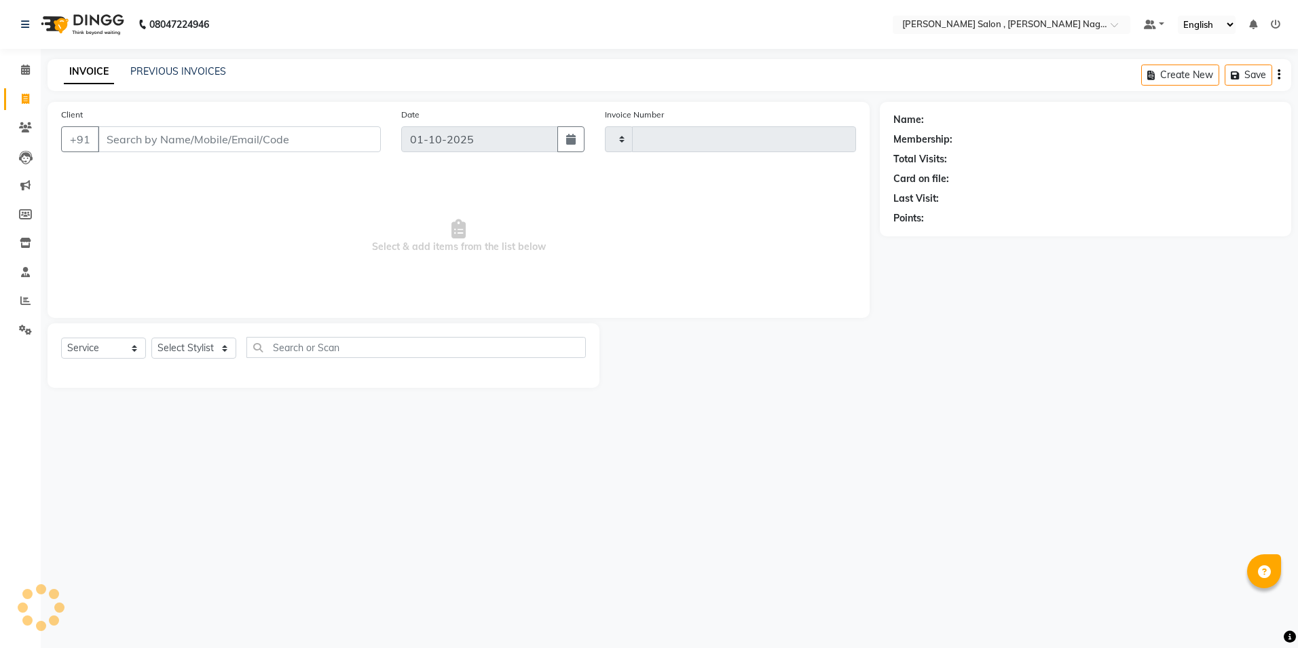
click at [716, 79] on div "INVOICE PREVIOUS INVOICES Create New Save" at bounding box center [670, 75] width 1244 height 32
type input "3107"
select select "4120"
click at [166, 75] on link "PREVIOUS INVOICES" at bounding box center [178, 71] width 96 height 12
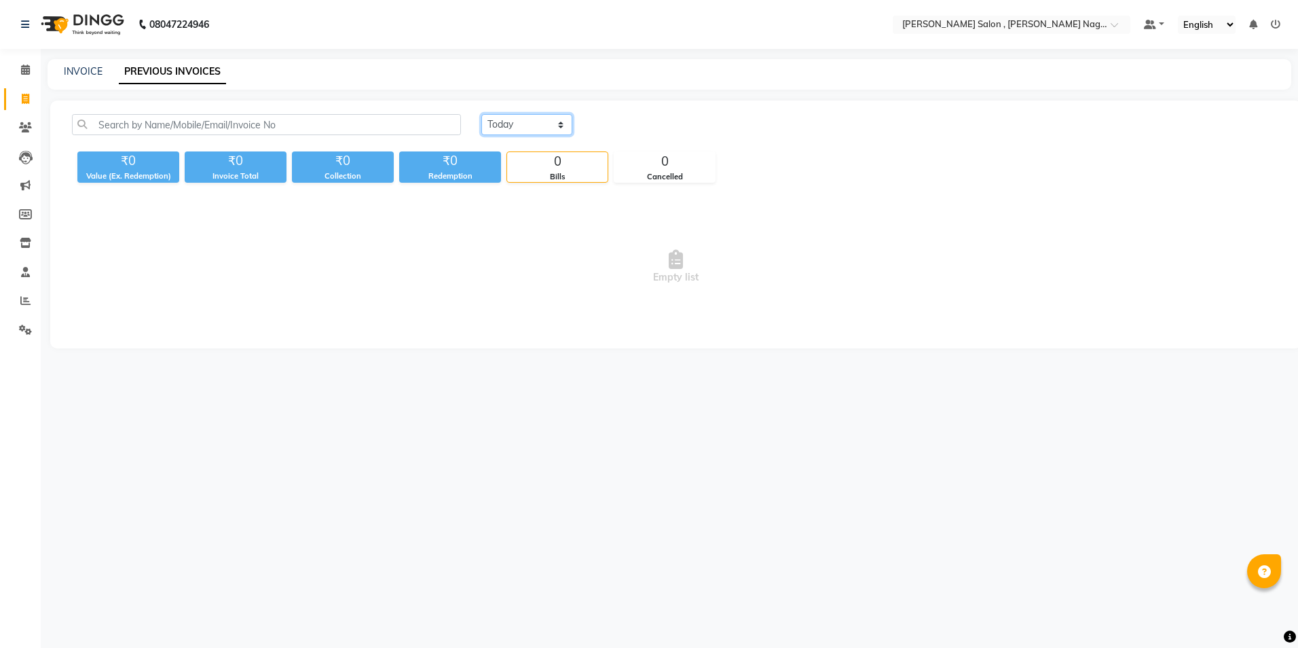
click at [505, 132] on select "[DATE] [DATE] Custom Range" at bounding box center [526, 124] width 91 height 21
select select "range"
click at [481, 114] on select "[DATE] [DATE] Custom Range" at bounding box center [526, 124] width 91 height 21
click at [665, 125] on input "01-10-2025" at bounding box center [637, 124] width 95 height 19
select select "10"
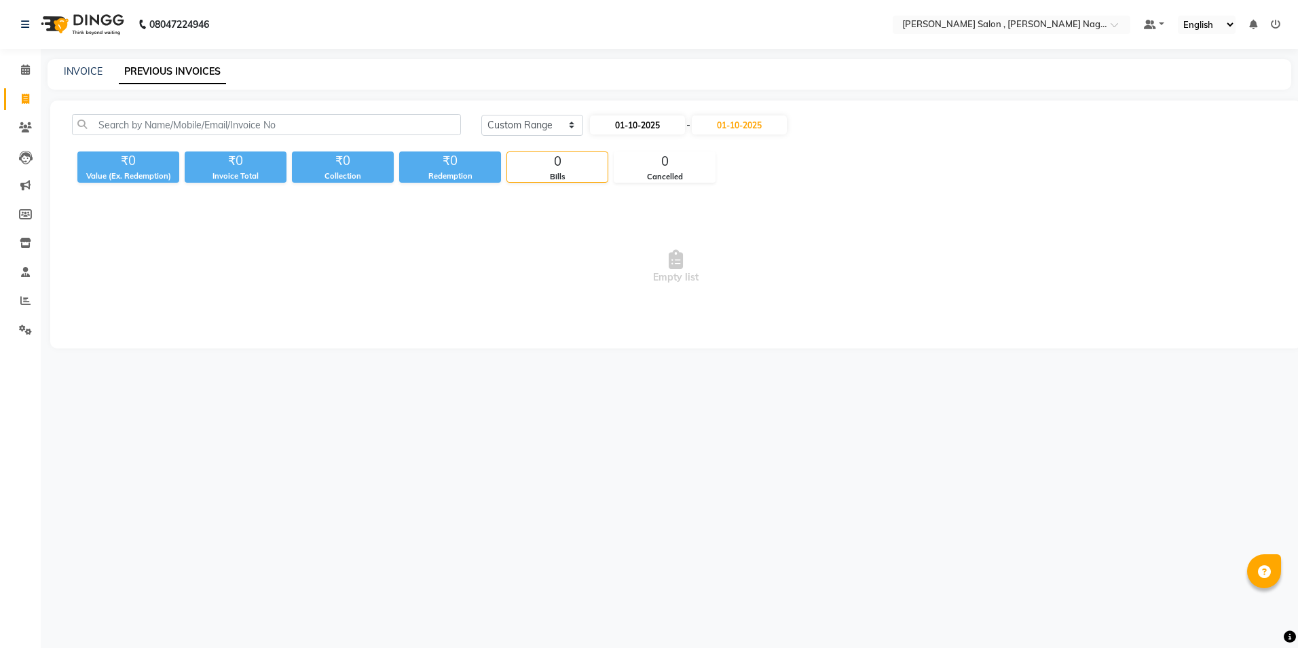
select select "2025"
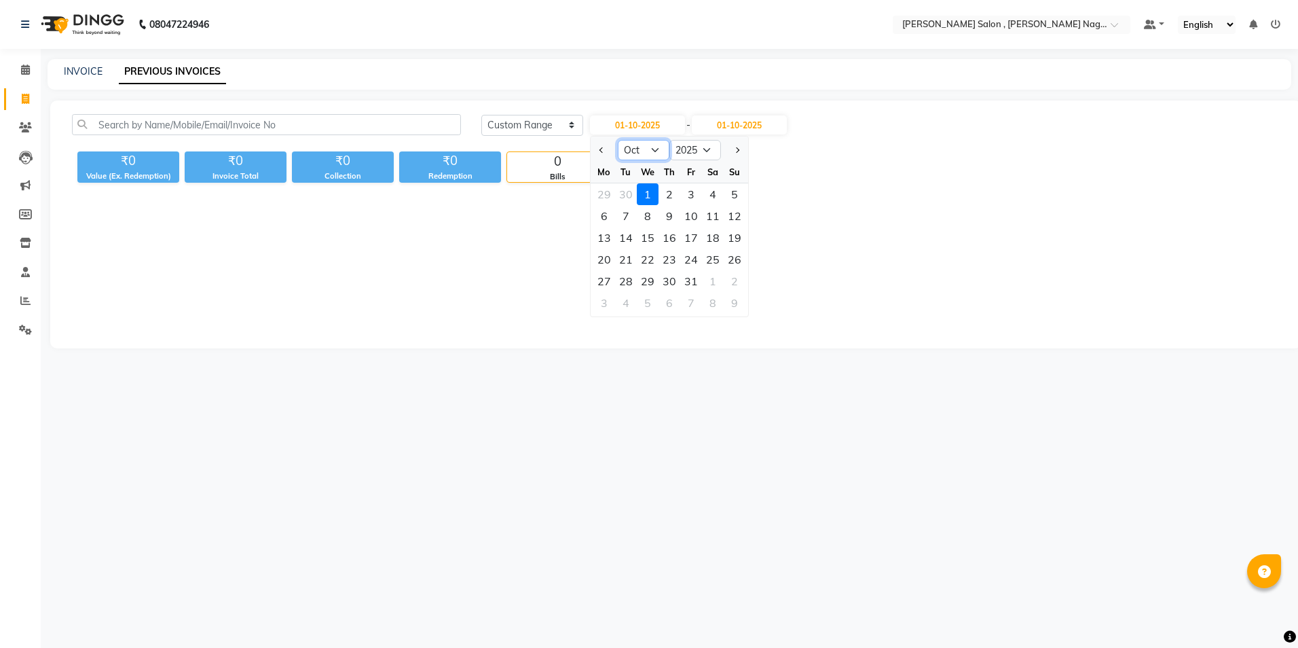
drag, startPoint x: 635, startPoint y: 155, endPoint x: 634, endPoint y: 162, distance: 7.5
click at [635, 155] on select "Jan Feb Mar Apr May Jun [DATE] Aug Sep Oct Nov Dec" at bounding box center [644, 150] width 52 height 20
select select "8"
click at [618, 140] on select "Jan Feb Mar Apr May Jun [DATE] Aug Sep Oct Nov Dec" at bounding box center [644, 150] width 52 height 20
click at [754, 128] on input "01-10-2025" at bounding box center [739, 124] width 95 height 19
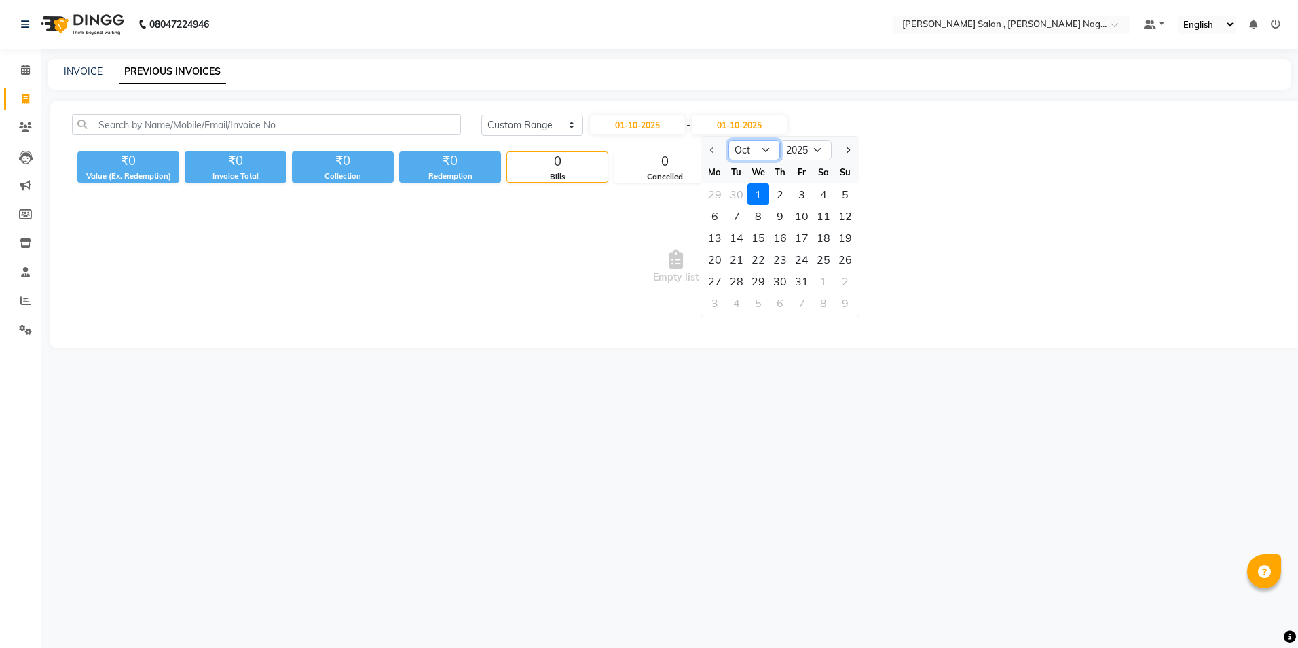
click at [758, 155] on select "Oct Nov Dec" at bounding box center [754, 150] width 52 height 20
click at [650, 138] on div "[DATE] [DATE] Custom Range [DATE] - [DATE] Oct Nov [DATE] 2026 2027 2028 2029 2…" at bounding box center [880, 130] width 819 height 32
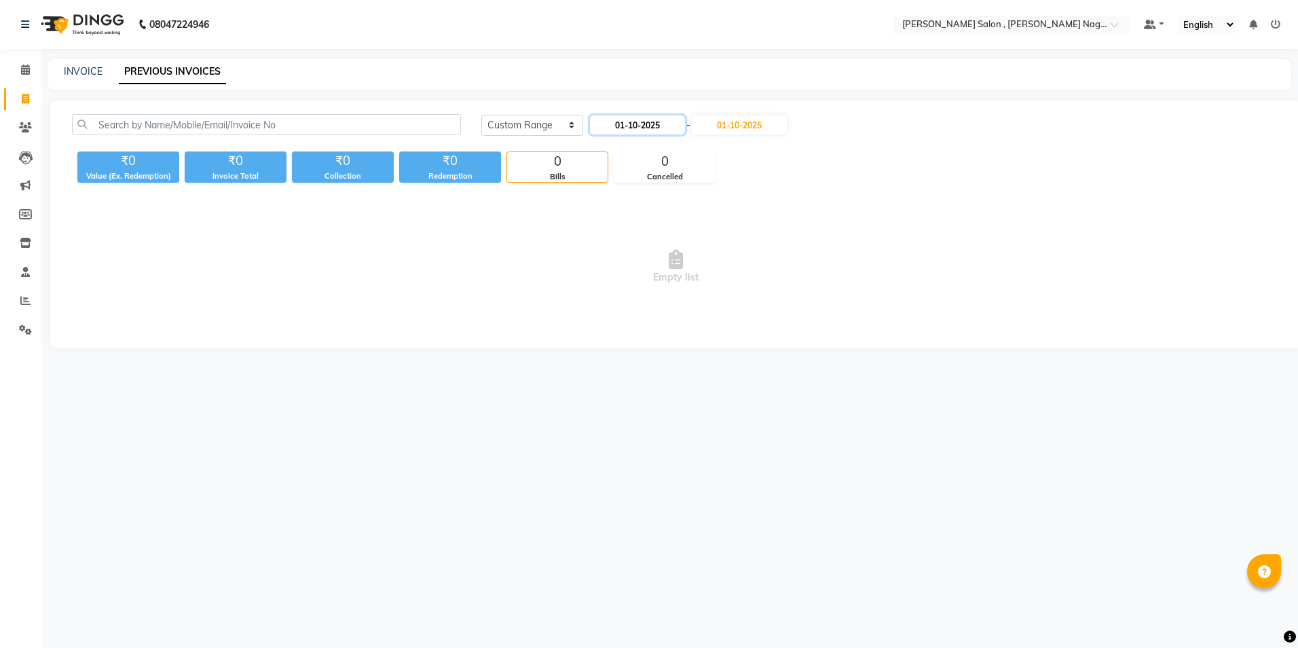
click at [660, 134] on input "01-10-2025" at bounding box center [637, 124] width 95 height 19
select select "10"
select select "2025"
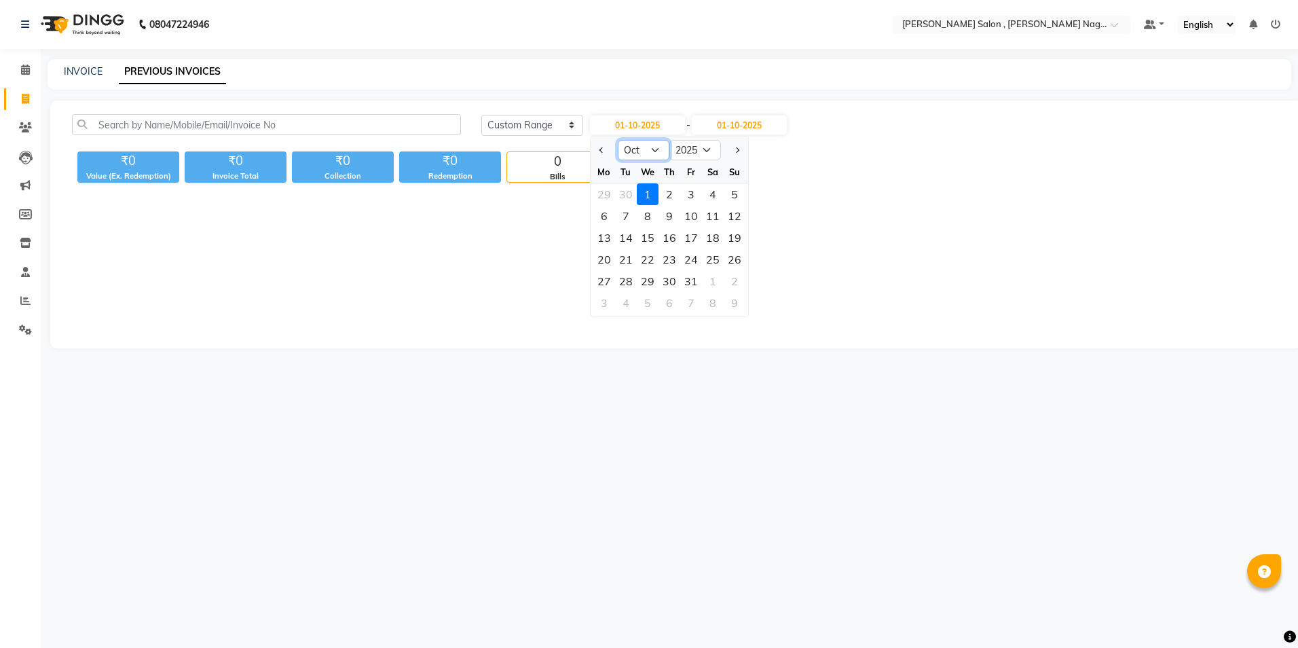
click at [644, 155] on select "Jan Feb Mar Apr May Jun [DATE] Aug Sep Oct Nov Dec" at bounding box center [644, 150] width 52 height 20
select select "8"
click at [618, 140] on select "Jan Feb Mar Apr May Jun [DATE] Aug Sep Oct Nov Dec" at bounding box center [644, 150] width 52 height 20
click at [738, 219] on div "10" at bounding box center [735, 216] width 22 height 22
type input "[DATE]"
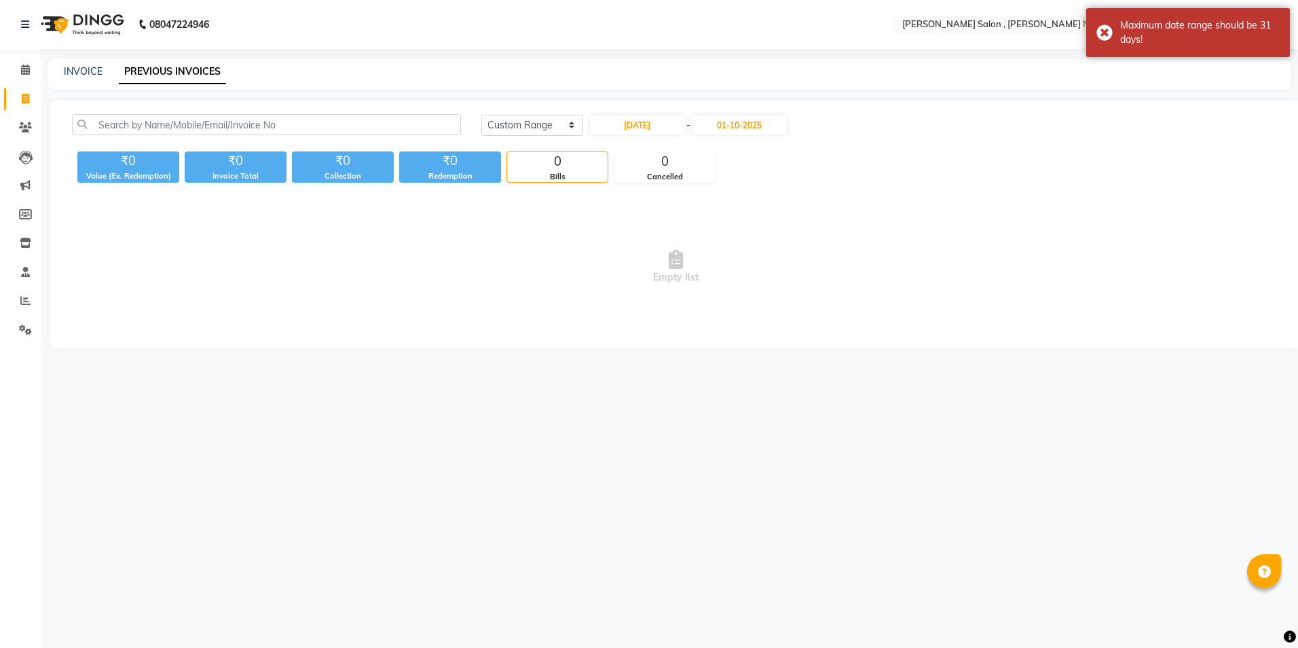
click at [756, 136] on div "[DATE] [DATE] Custom Range [DATE] - [DATE]" at bounding box center [880, 130] width 819 height 32
click at [576, 128] on select "[DATE] [DATE] Custom Range" at bounding box center [532, 125] width 102 height 21
click at [481, 115] on select "[DATE] [DATE] Custom Range" at bounding box center [532, 125] width 102 height 21
click at [579, 119] on div "[DATE] [DATE] Custom Range" at bounding box center [880, 124] width 798 height 21
click at [543, 117] on select "[DATE] [DATE] Custom Range" at bounding box center [526, 124] width 91 height 21
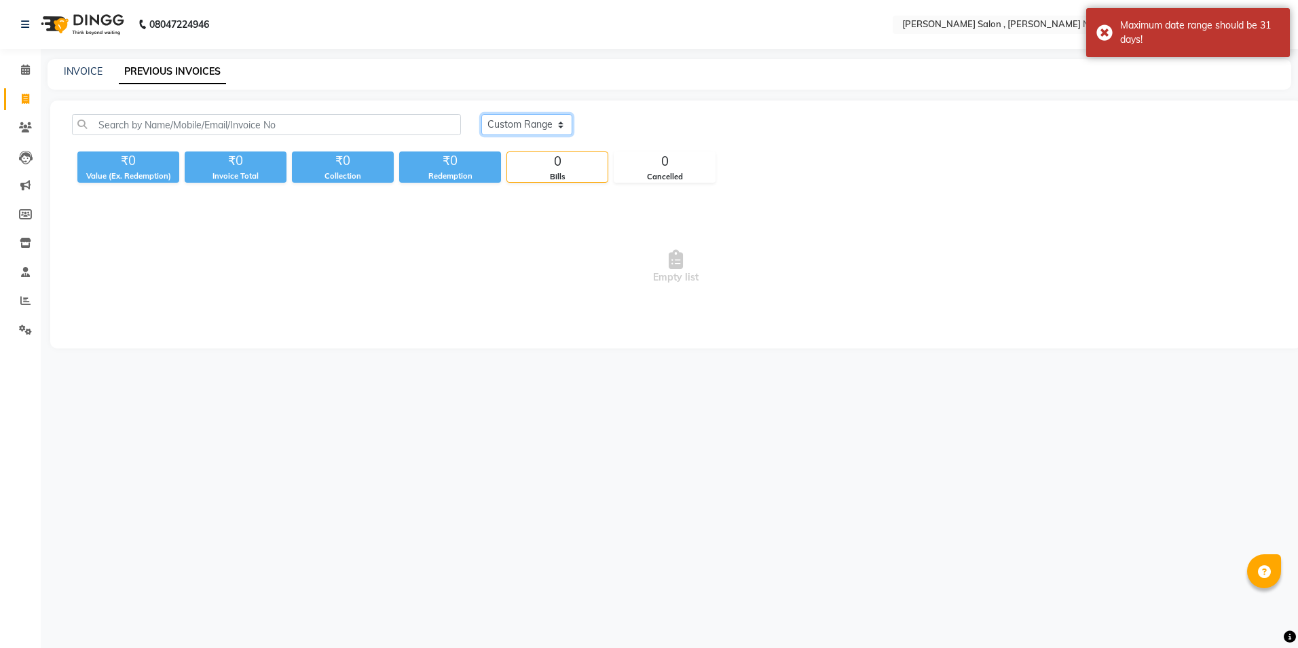
select select "range"
click at [481, 114] on select "[DATE] [DATE] Custom Range" at bounding box center [526, 124] width 91 height 21
click at [787, 132] on input "01-10-2025" at bounding box center [739, 124] width 95 height 19
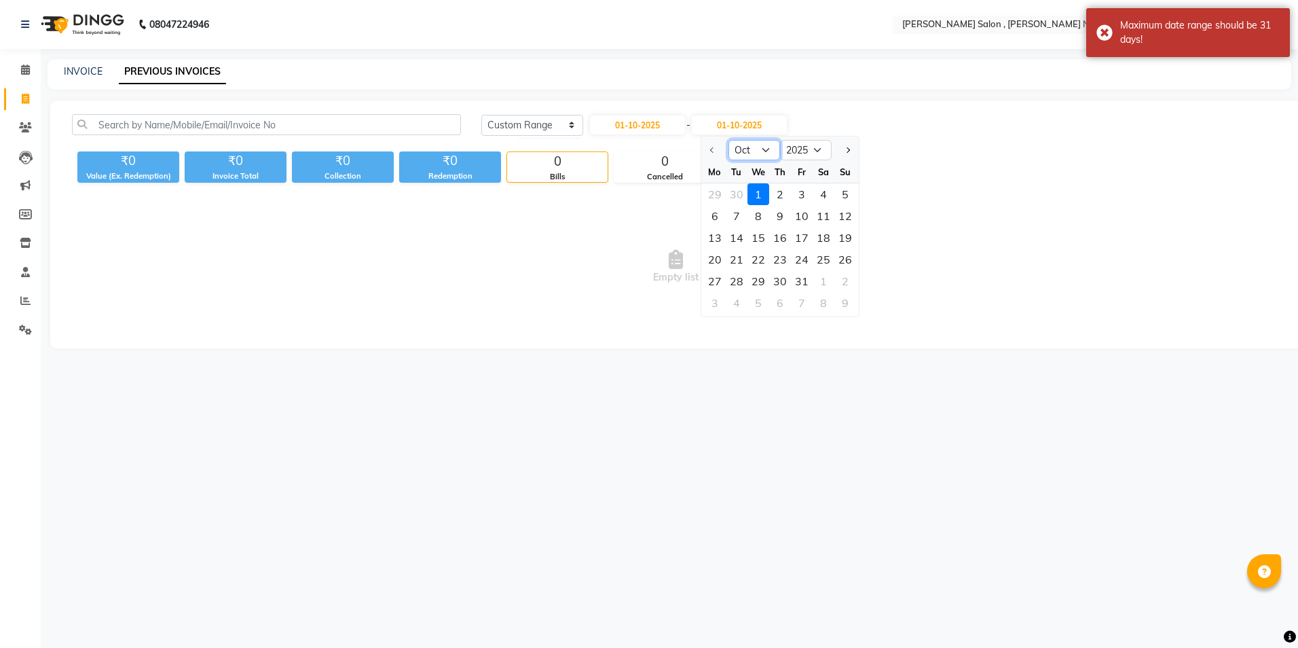
click at [774, 143] on select "Oct Nov Dec" at bounding box center [754, 150] width 52 height 20
click at [815, 144] on select "2025 2026 2027 2028 2029 2030 2031 2032 2033 2034 2035" at bounding box center [806, 150] width 52 height 20
click at [780, 140] on select "2025 2026 2027 2028 2029 2030 2031 2032 2033 2034 2035" at bounding box center [806, 150] width 52 height 20
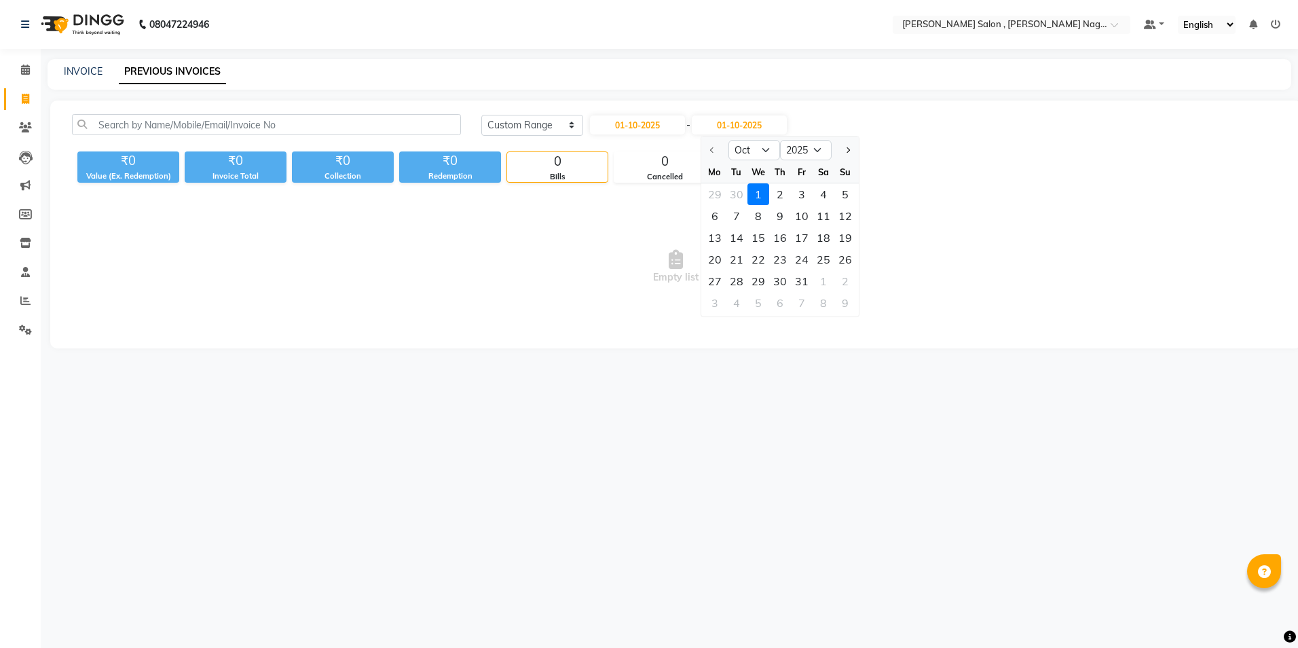
click at [918, 189] on div "[DATE] [DATE] Custom Range [DATE] - [DATE] Oct Nov [DATE] 2026 2027 2028 2029 2…" at bounding box center [675, 224] width 1251 height 248
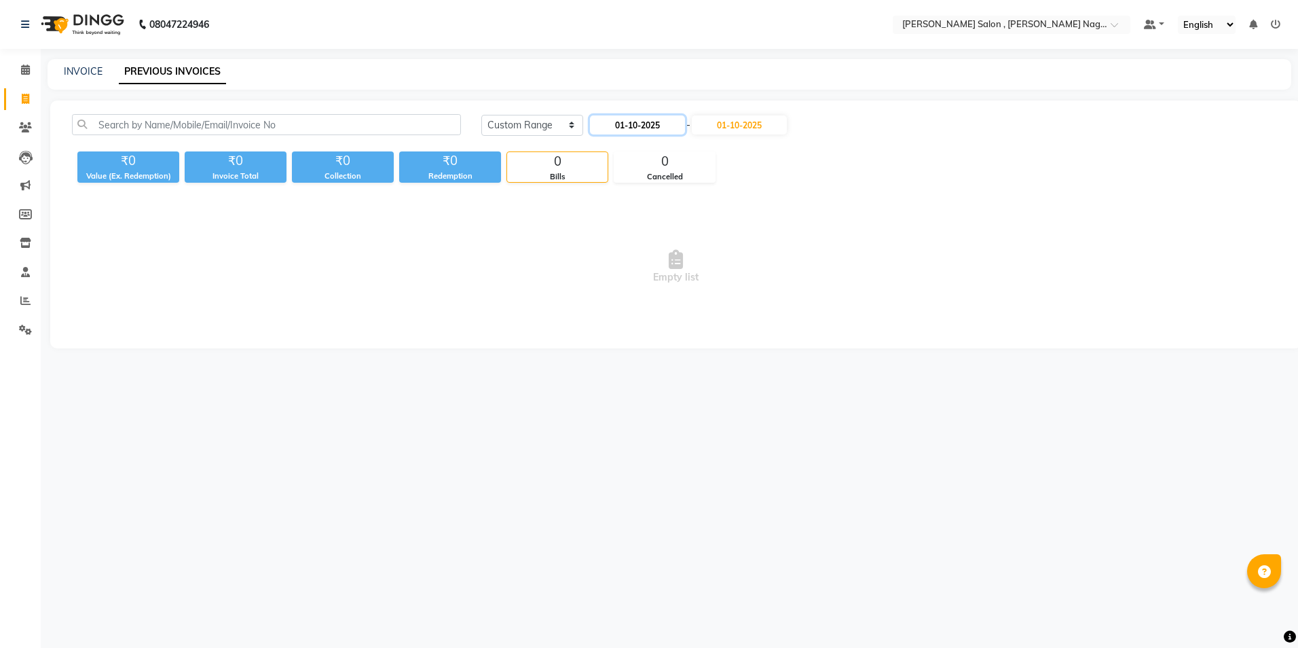
drag, startPoint x: 633, startPoint y: 126, endPoint x: 631, endPoint y: 133, distance: 7.1
click at [632, 127] on input "01-10-2025" at bounding box center [637, 124] width 95 height 19
select select "10"
select select "2025"
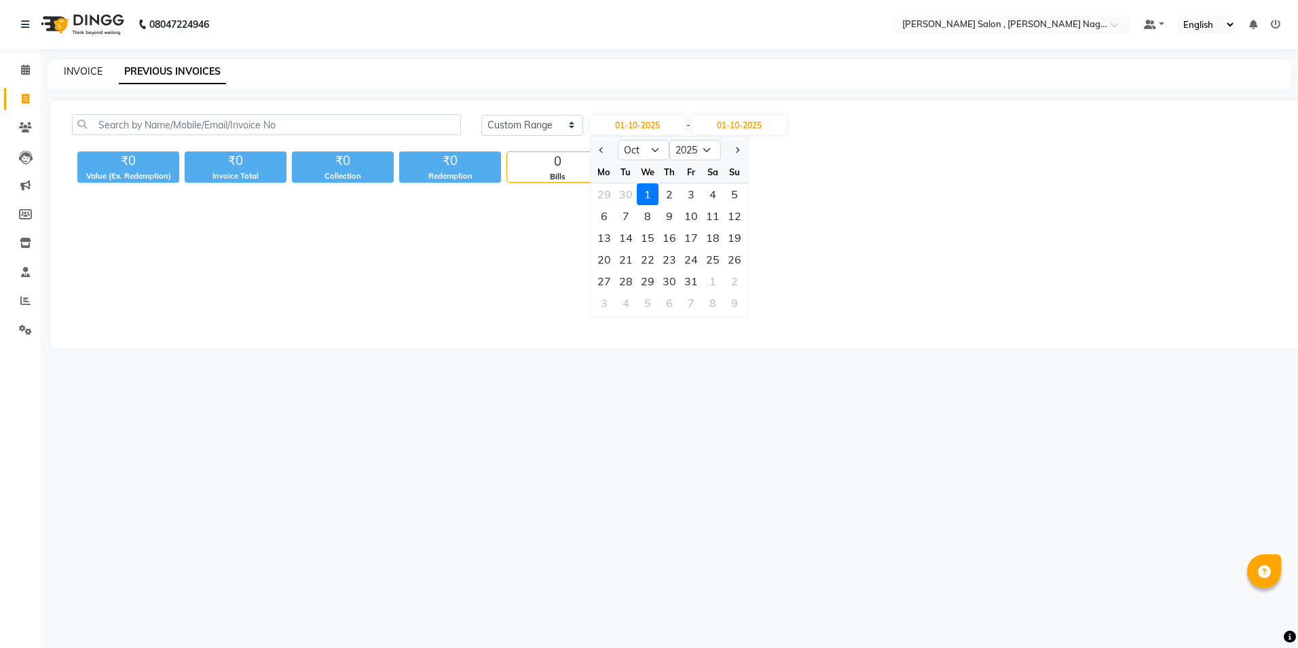
click at [87, 65] on link "INVOICE" at bounding box center [83, 71] width 39 height 12
select select "service"
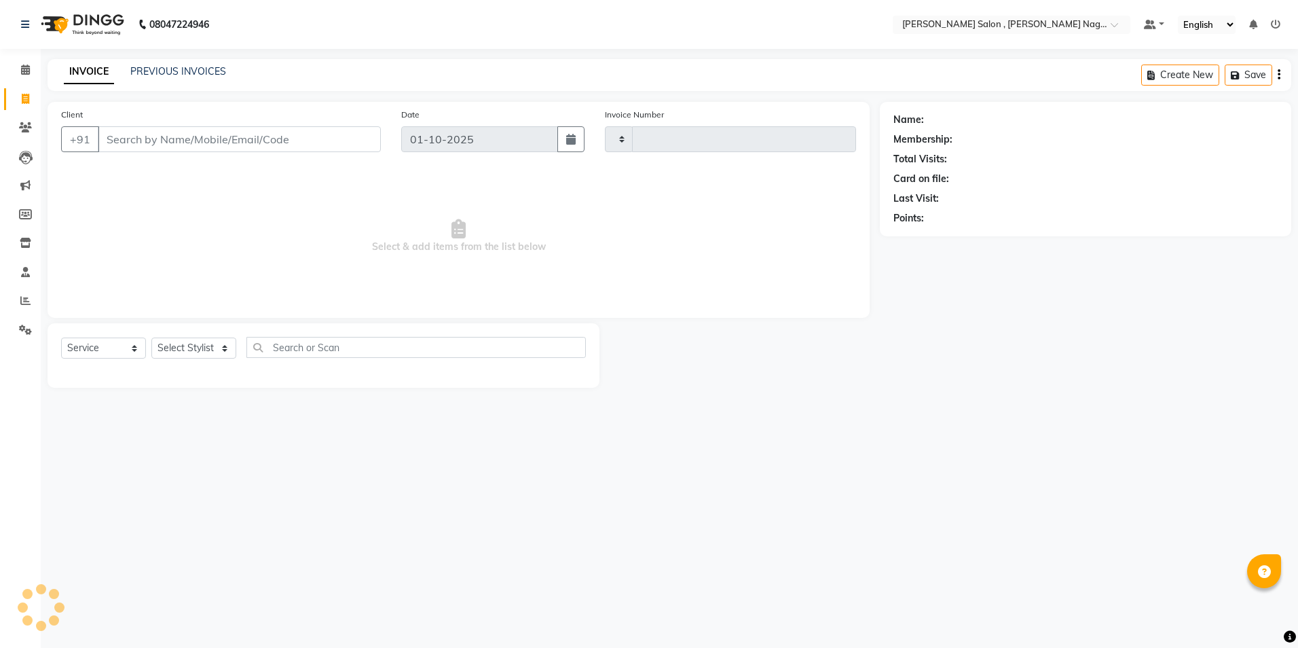
type input "3107"
select select "4120"
